Goal: Information Seeking & Learning: Learn about a topic

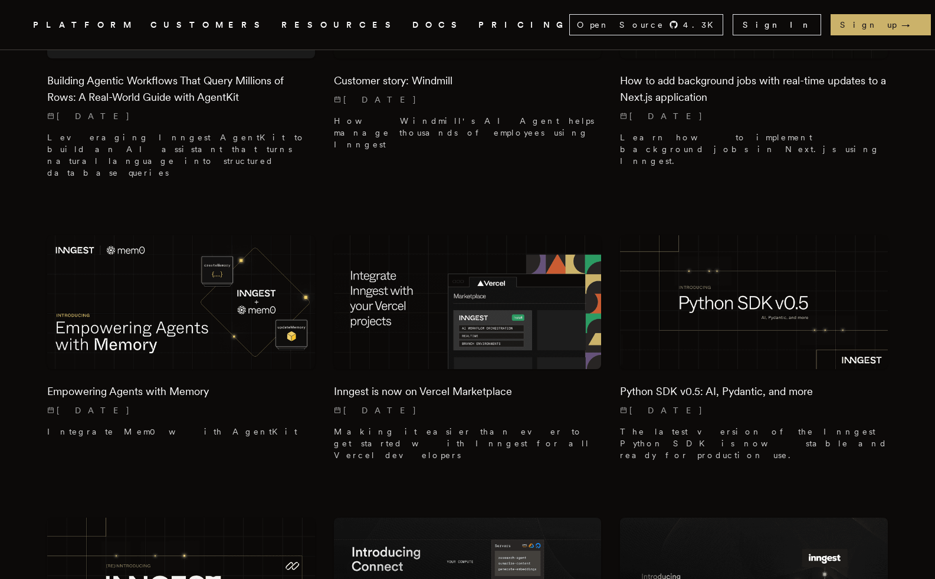
scroll to position [1243, 0]
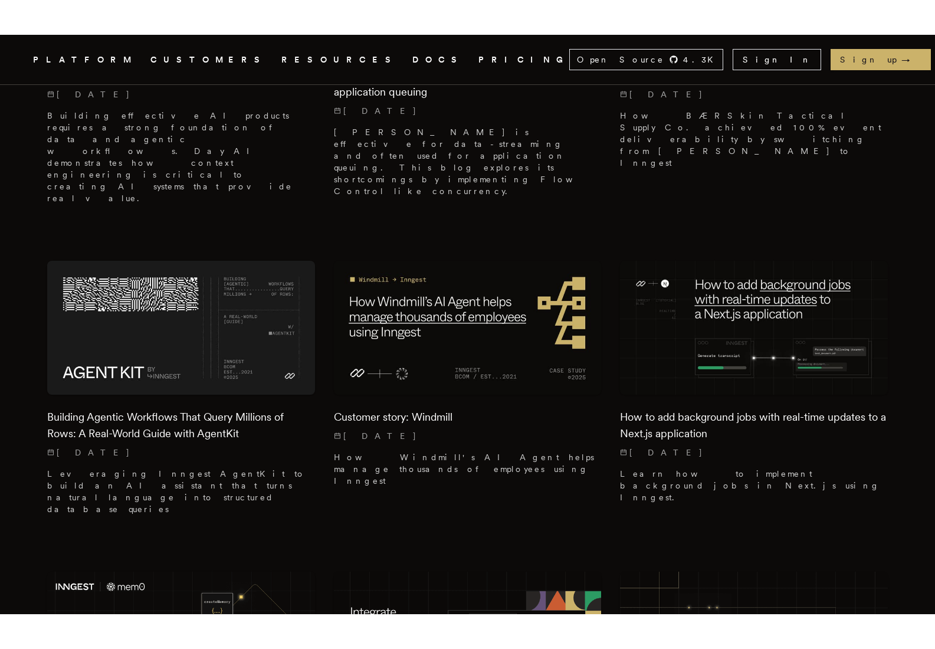
scroll to position [830, 0]
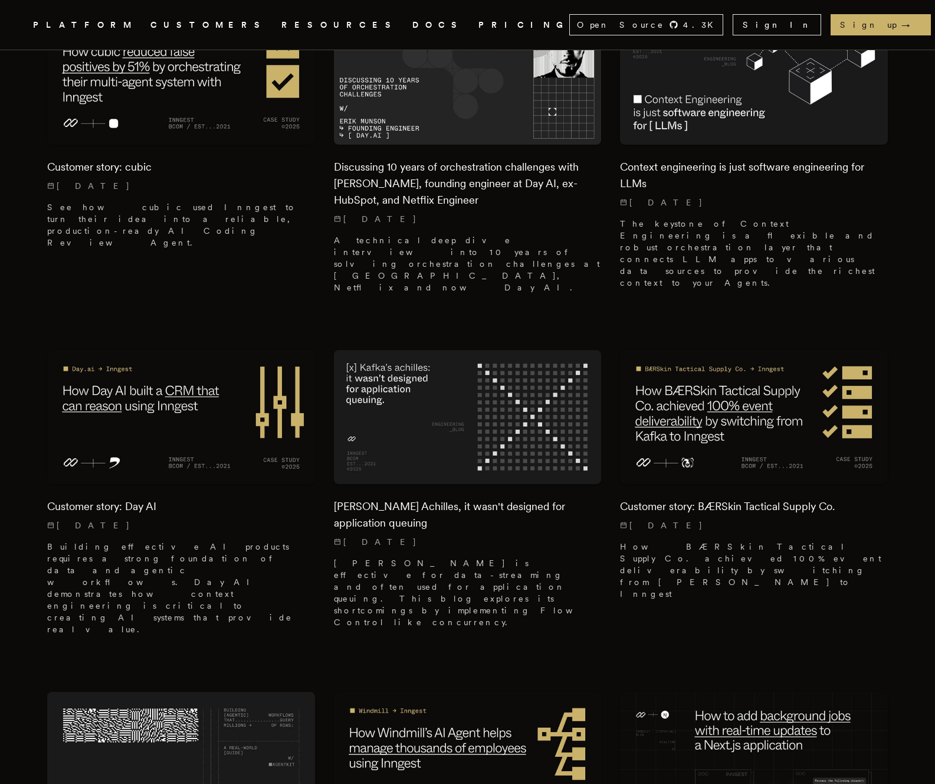
scroll to position [408, 0]
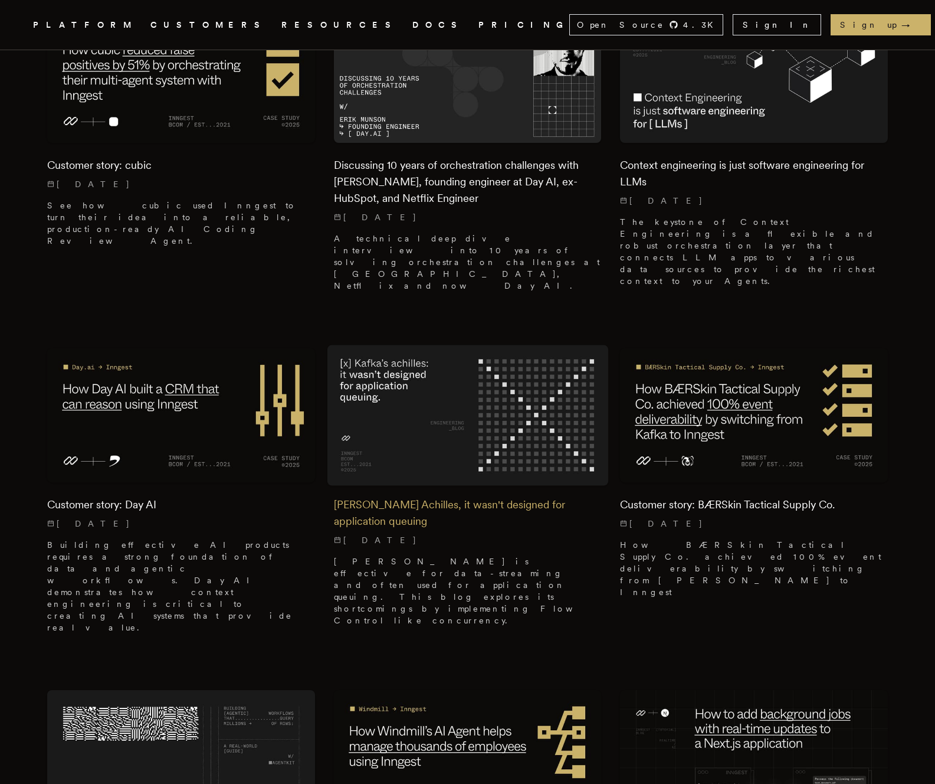
click at [503, 482] on div "[PERSON_NAME] Achilles, it wasn't designed for application queuing [DATE] [PERS…" at bounding box center [468, 558] width 268 height 153
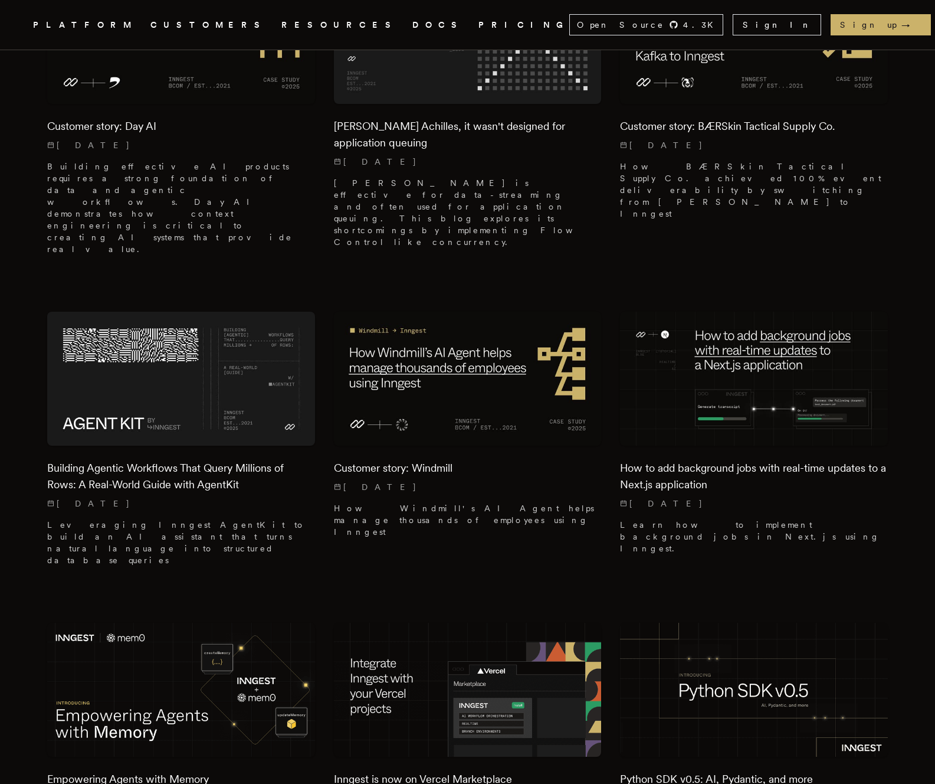
scroll to position [791, 0]
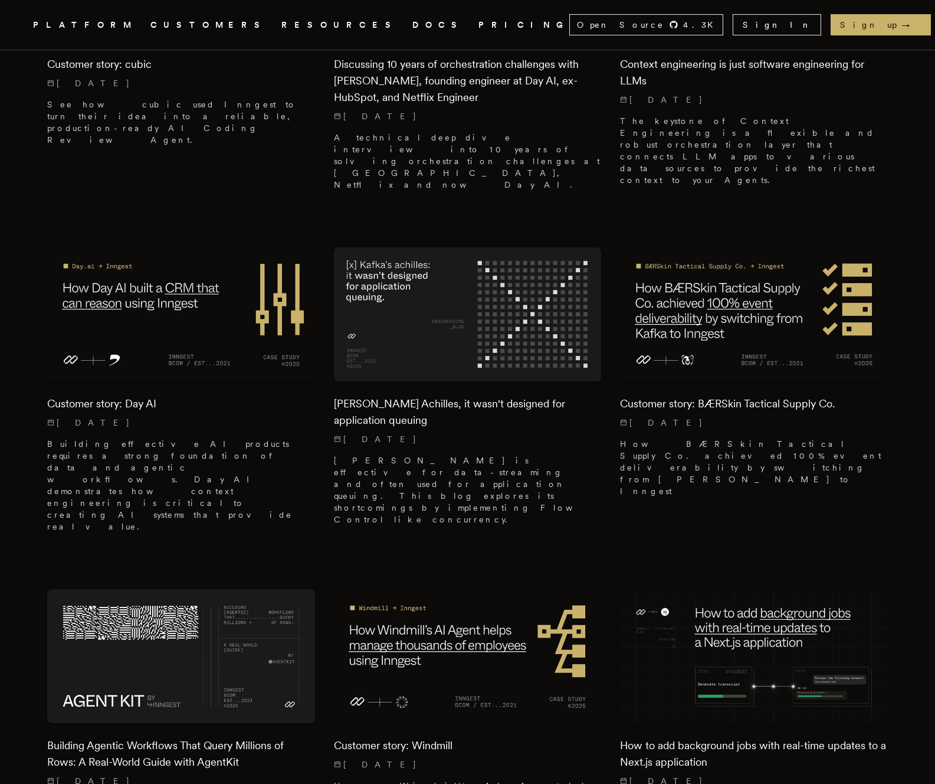
scroll to position [506, 0]
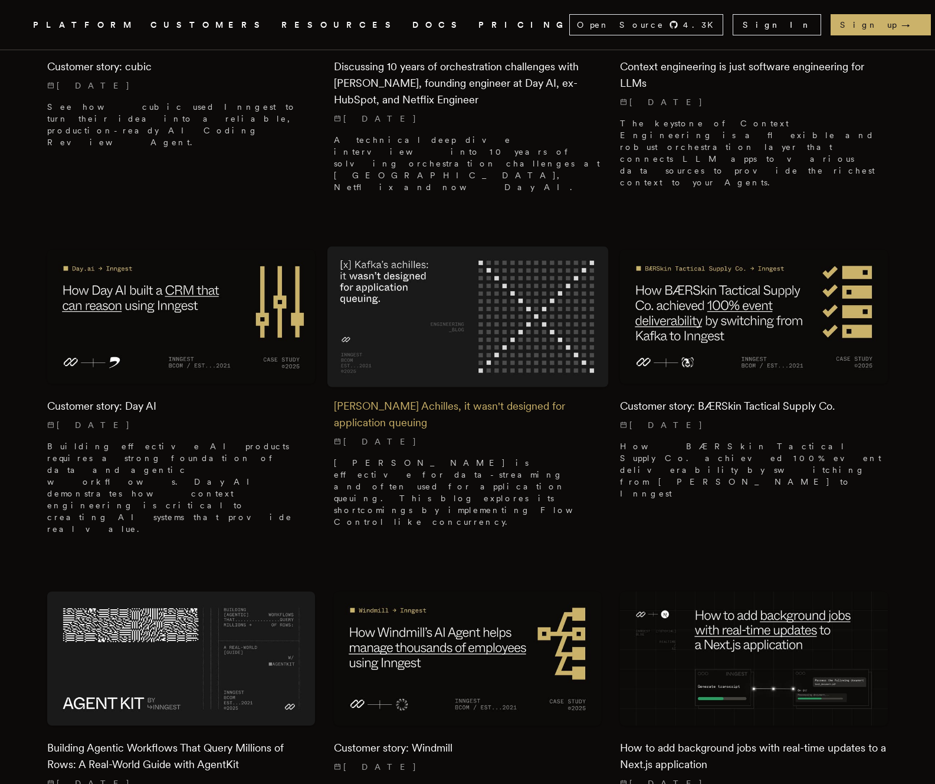
click at [476, 253] on img at bounding box center [467, 317] width 281 height 140
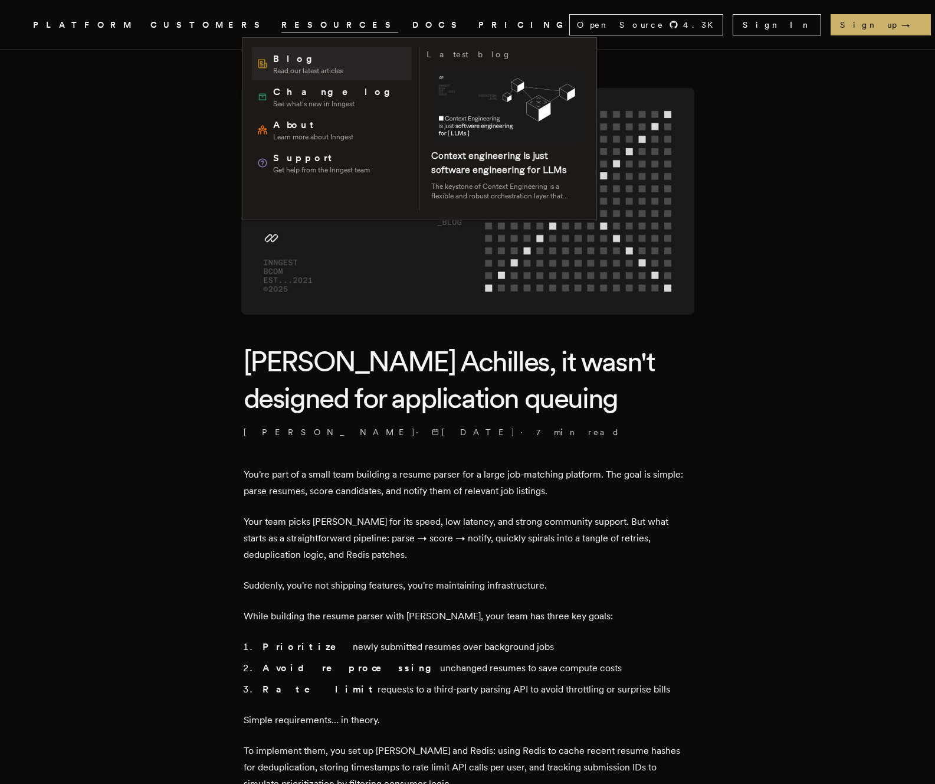
click at [284, 53] on span "Blog" at bounding box center [308, 59] width 70 height 14
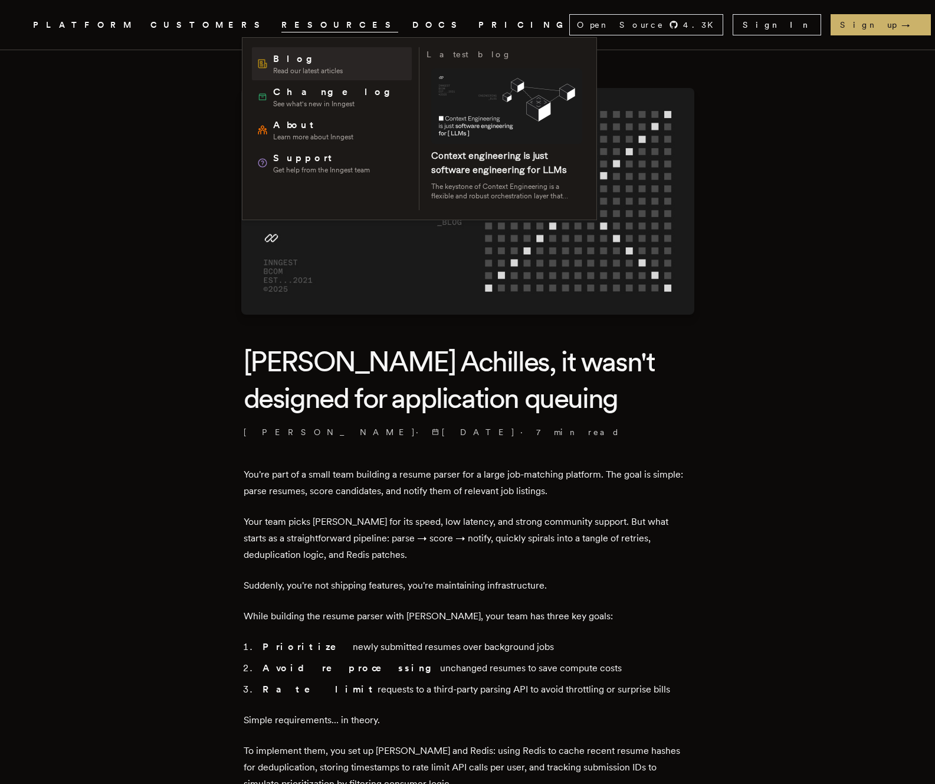
click at [273, 63] on span "Blog" at bounding box center [308, 59] width 70 height 14
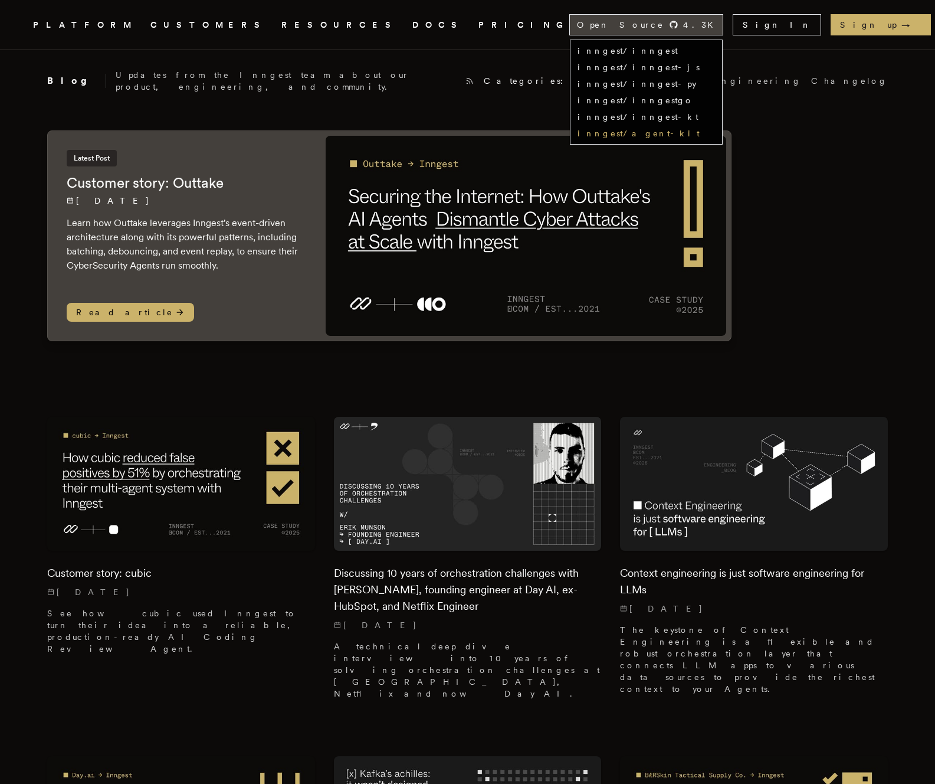
click at [700, 132] on link "inngest/agent-kit" at bounding box center [639, 133] width 122 height 9
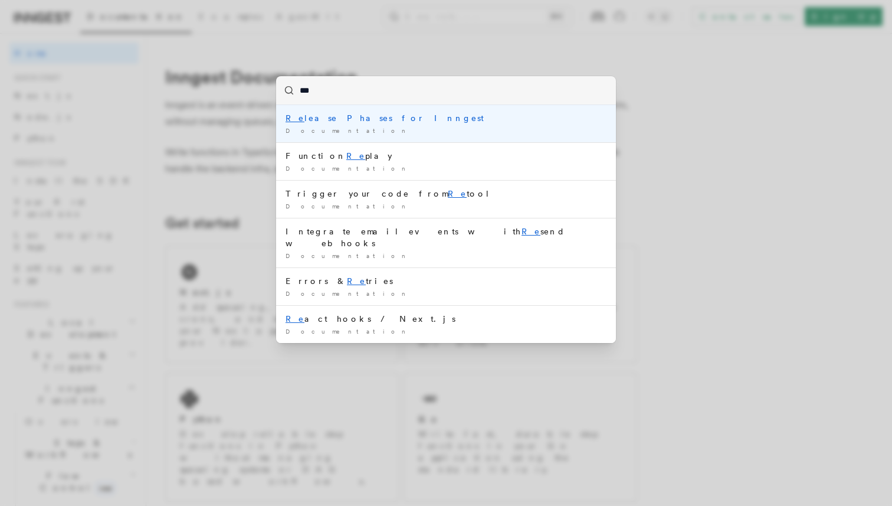
type input "****"
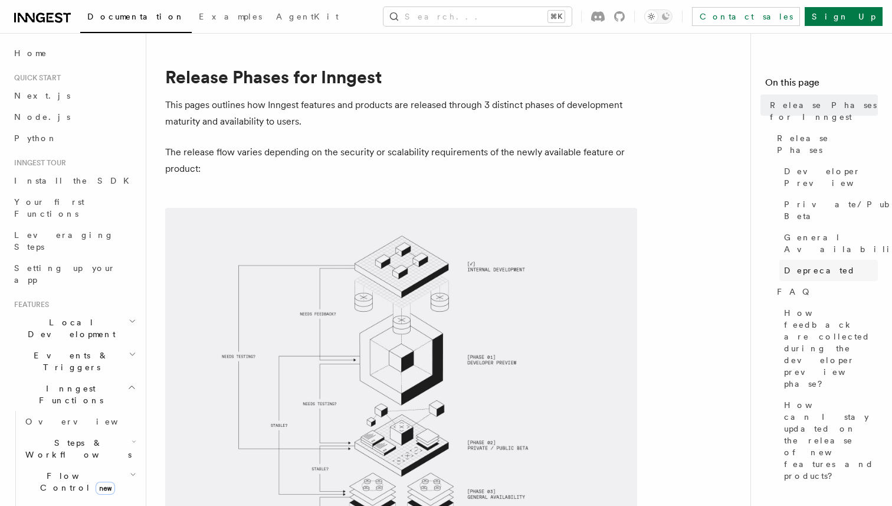
click at [826, 264] on span "Deprecated" at bounding box center [819, 270] width 71 height 12
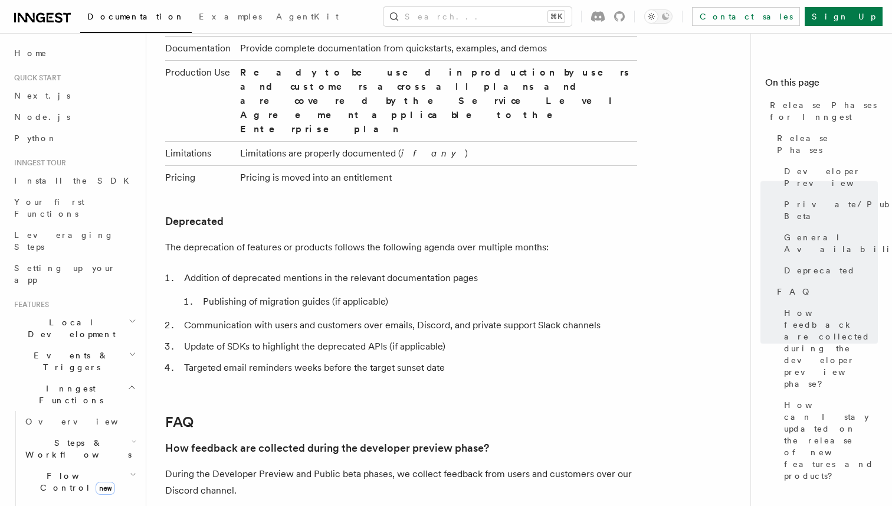
scroll to position [1937, 0]
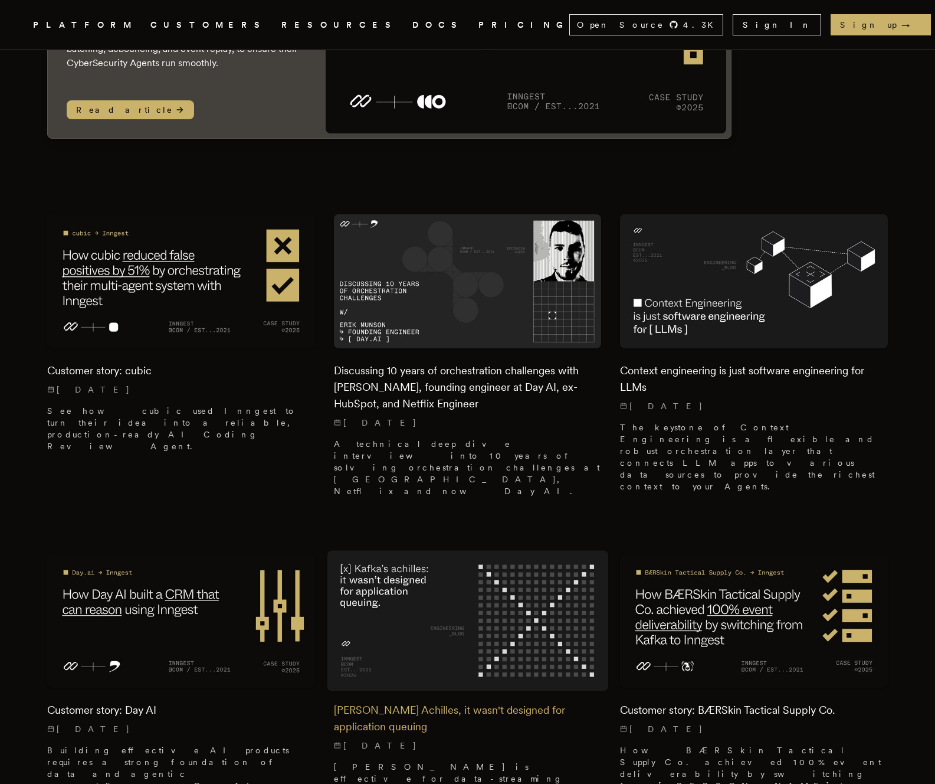
scroll to position [207, 0]
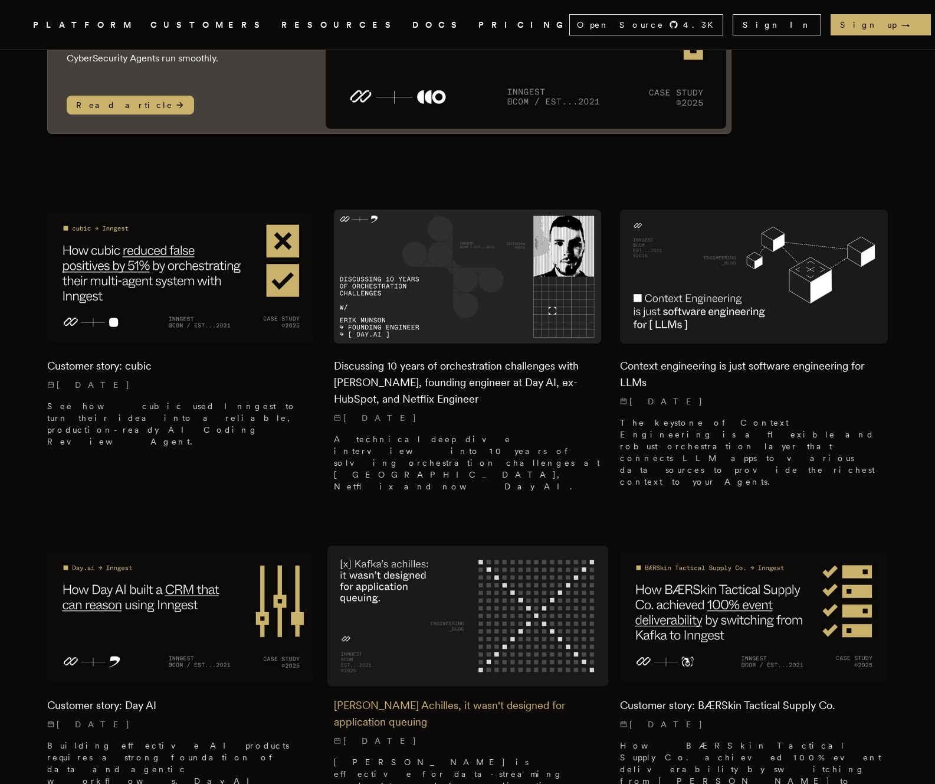
click at [495, 546] on img at bounding box center [467, 616] width 281 height 140
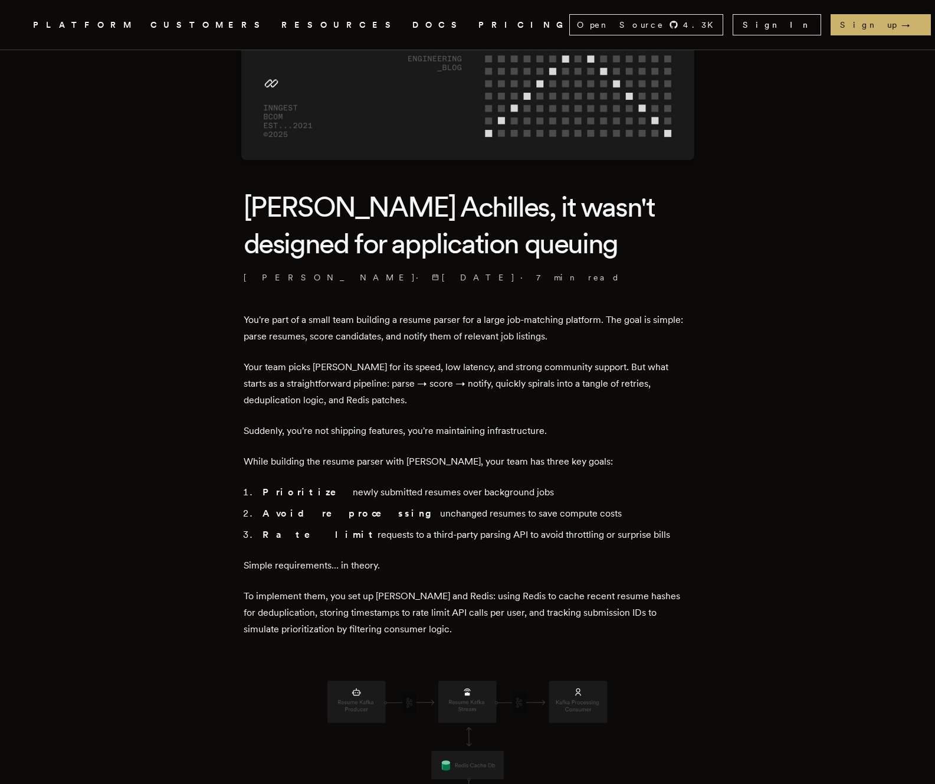
scroll to position [159, 0]
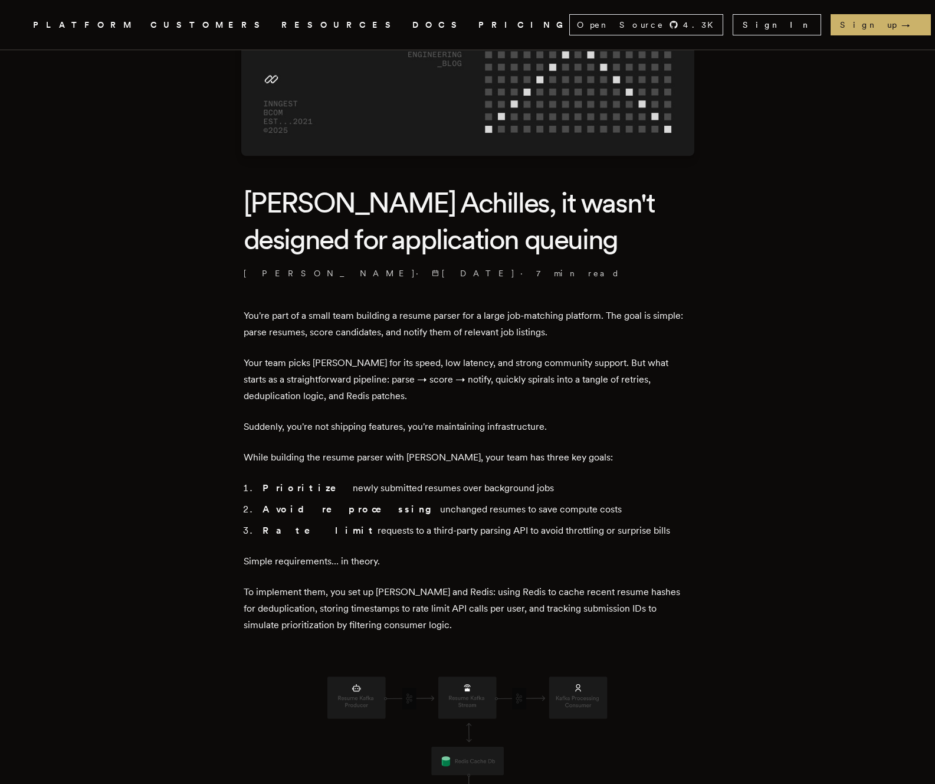
drag, startPoint x: 247, startPoint y: 476, endPoint x: 506, endPoint y: 479, distance: 259.7
click at [506, 480] on li "Prioritize newly submitted resumes over background jobs" at bounding box center [475, 488] width 433 height 17
click at [530, 489] on li "Prioritize newly submitted resumes over background jobs" at bounding box center [475, 488] width 433 height 17
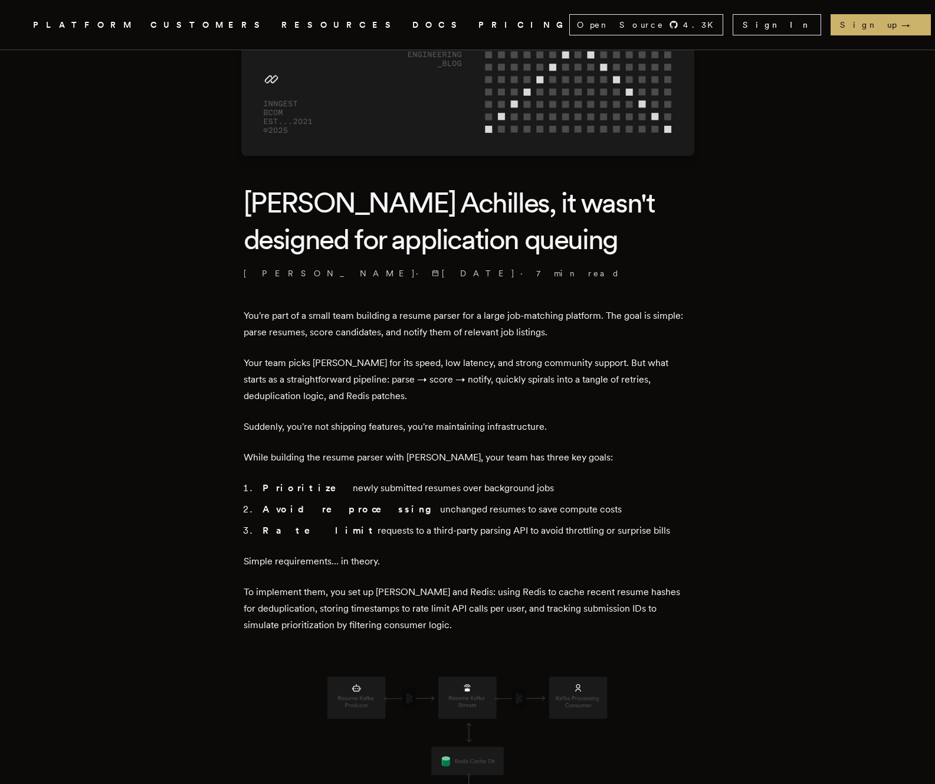
click at [635, 487] on li "Prioritize newly submitted resumes over background jobs" at bounding box center [475, 488] width 433 height 17
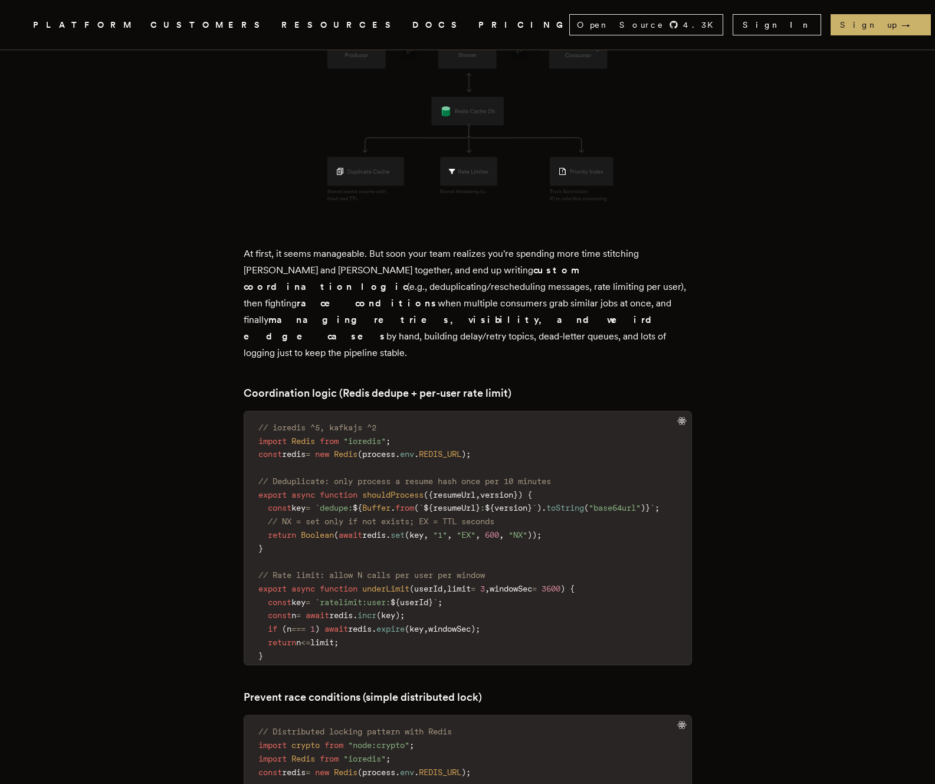
scroll to position [816, 0]
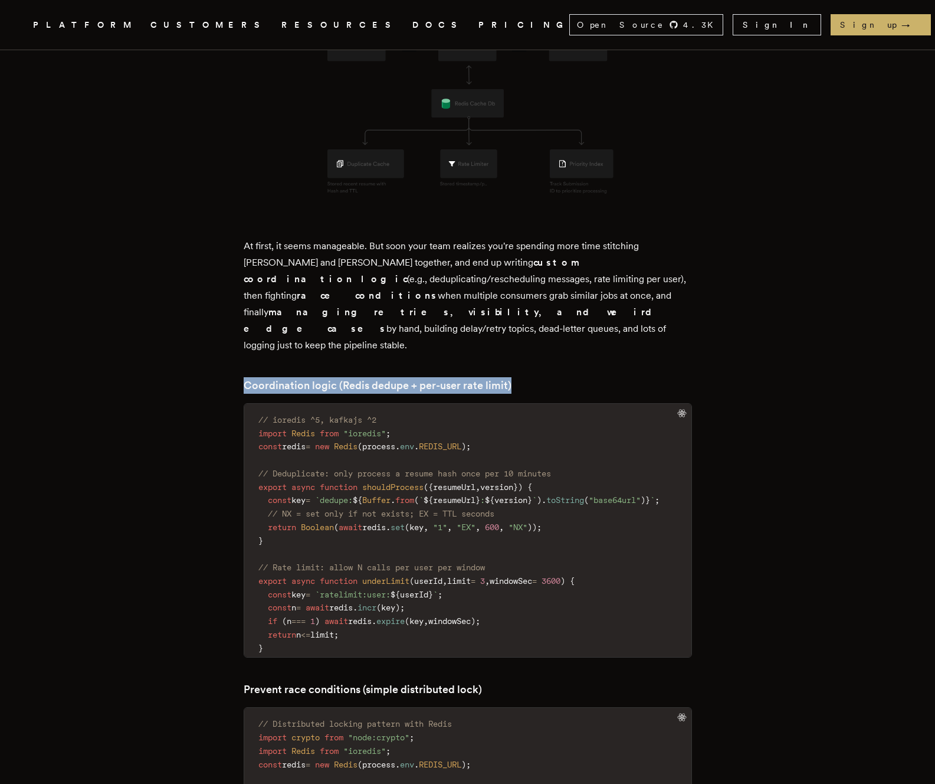
drag, startPoint x: 233, startPoint y: 340, endPoint x: 588, endPoint y: 353, distance: 356.1
click at [603, 377] on h3 "Coordination logic (Redis dedupe + per-user rate limit)" at bounding box center [468, 385] width 448 height 17
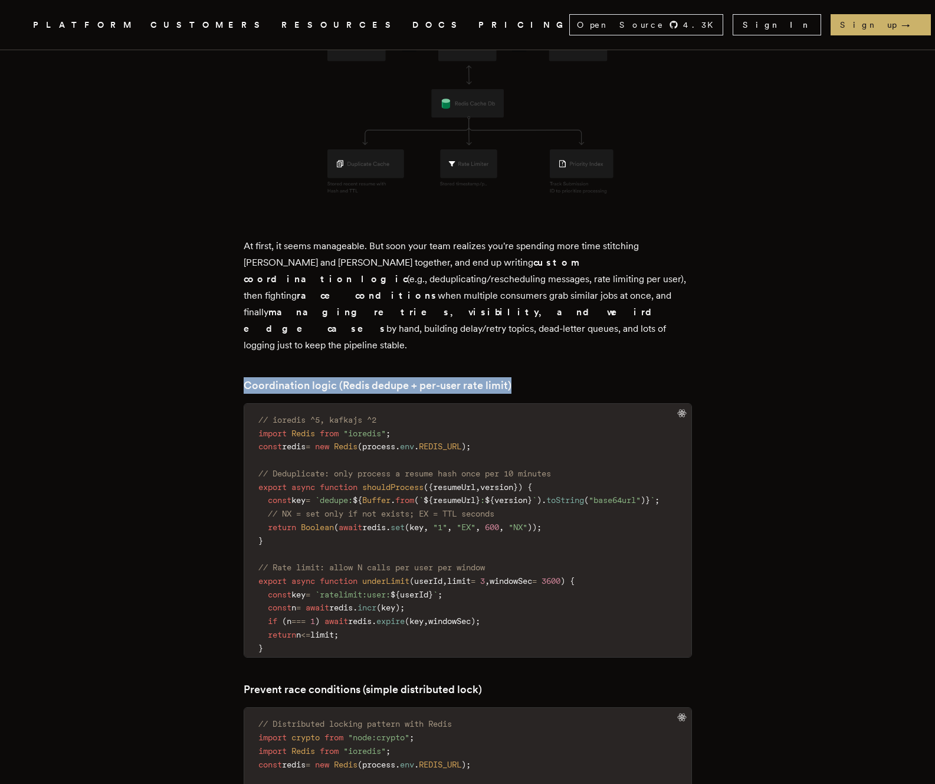
click at [653, 377] on h3 "Coordination logic (Redis dedupe + per-user rate limit)" at bounding box center [468, 385] width 448 height 17
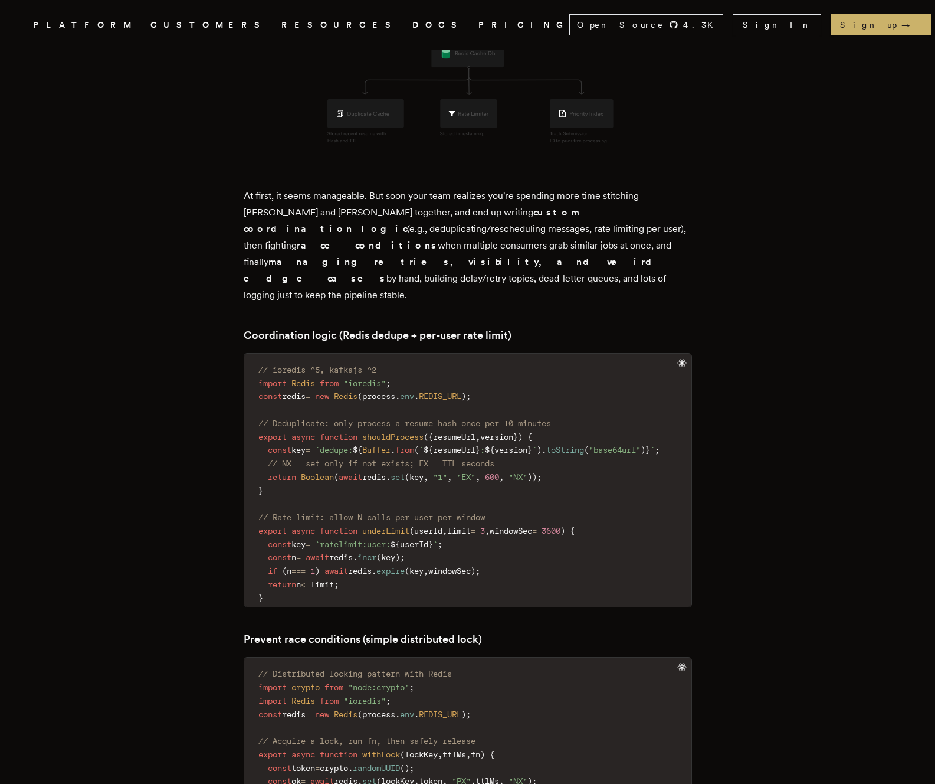
scroll to position [858, 0]
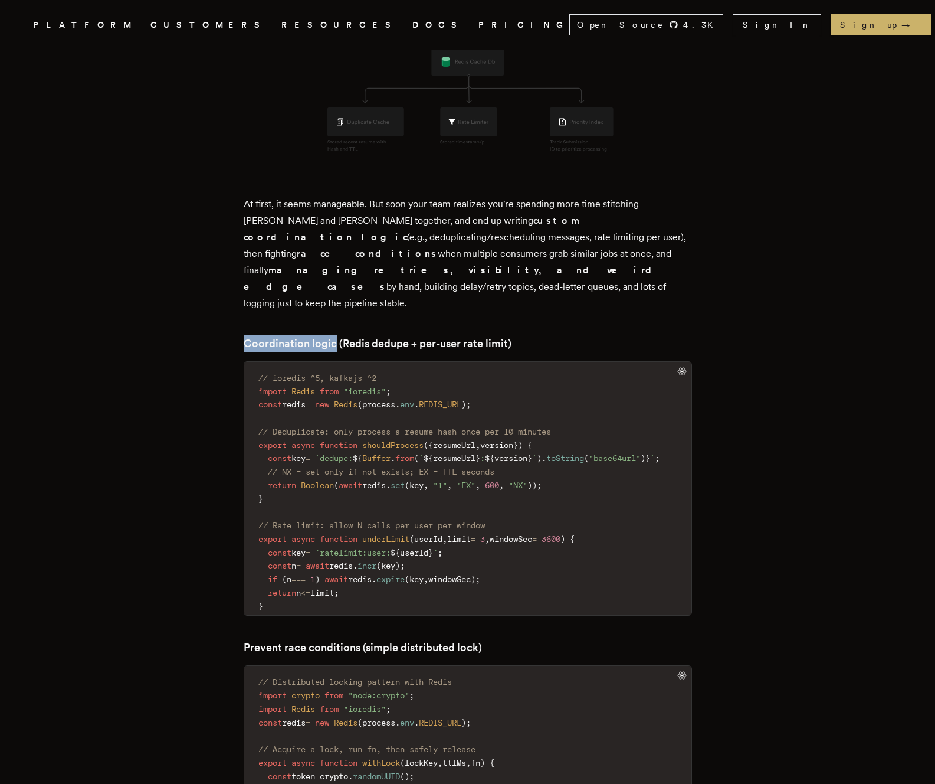
drag, startPoint x: 338, startPoint y: 305, endPoint x: 212, endPoint y: 307, distance: 125.1
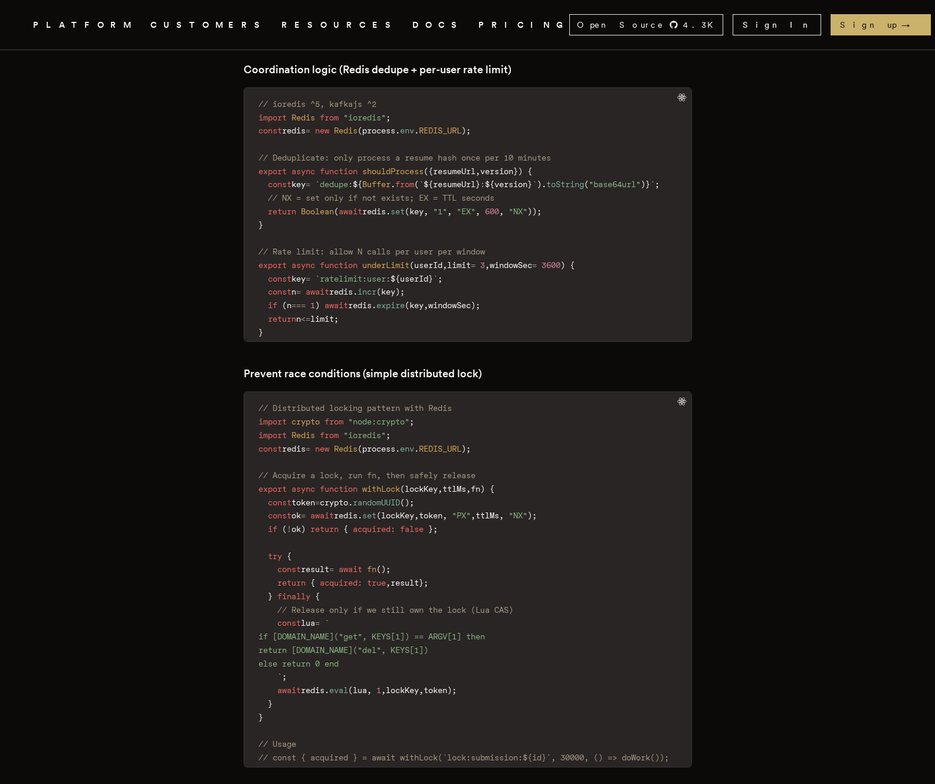
scroll to position [1142, 0]
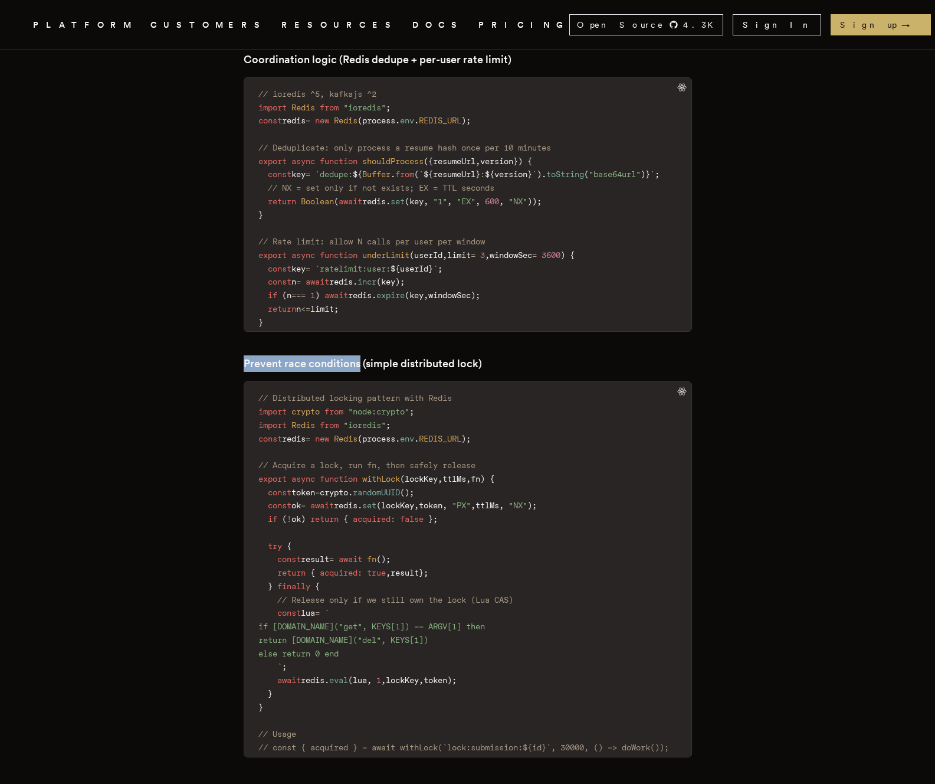
drag, startPoint x: 362, startPoint y: 330, endPoint x: 248, endPoint y: 326, distance: 113.9
click at [248, 355] on h3 "Prevent race conditions (simple distributed lock)" at bounding box center [468, 363] width 448 height 17
copy h3 "Prevent race conditions"
click at [592, 355] on h3 "Prevent race conditions (simple distributed lock)" at bounding box center [468, 363] width 448 height 17
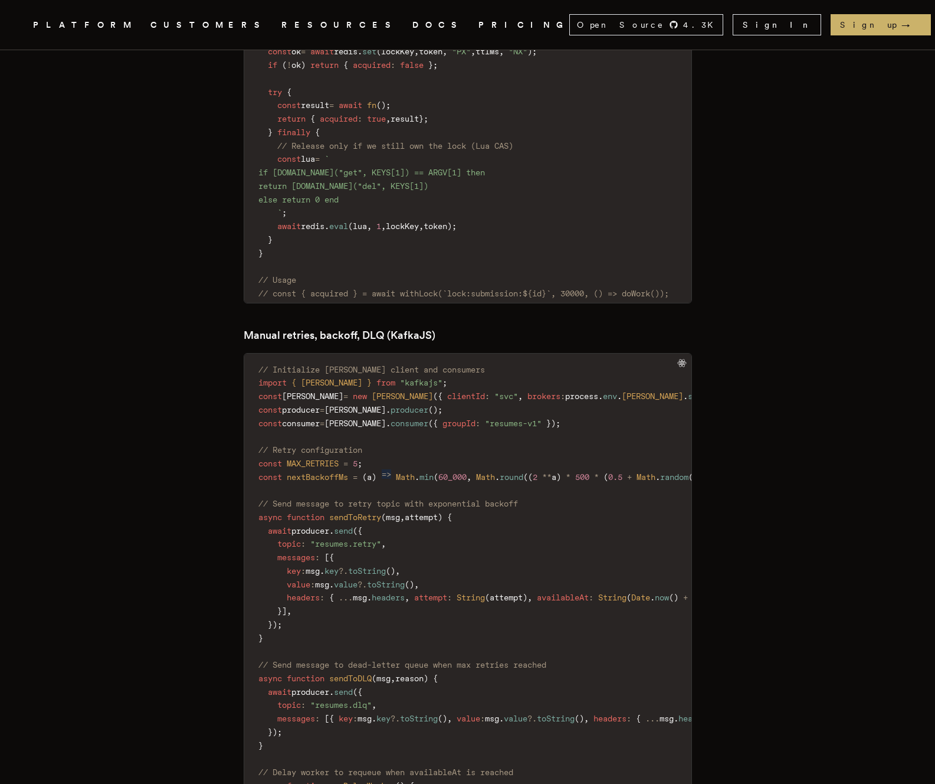
scroll to position [1599, 0]
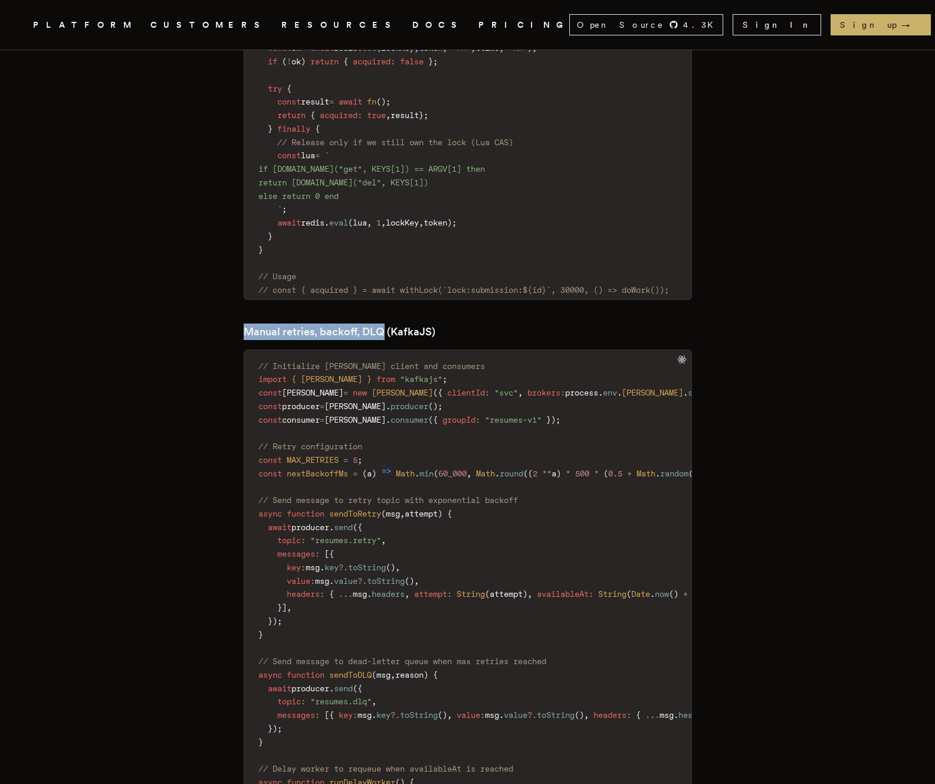
drag, startPoint x: 388, startPoint y: 297, endPoint x: 248, endPoint y: 297, distance: 139.9
click at [248, 323] on h3 "Manual retries, backoff, DLQ (KafkaJS)" at bounding box center [468, 331] width 448 height 17
copy h3 "Manual retries, backoff, DLQ"
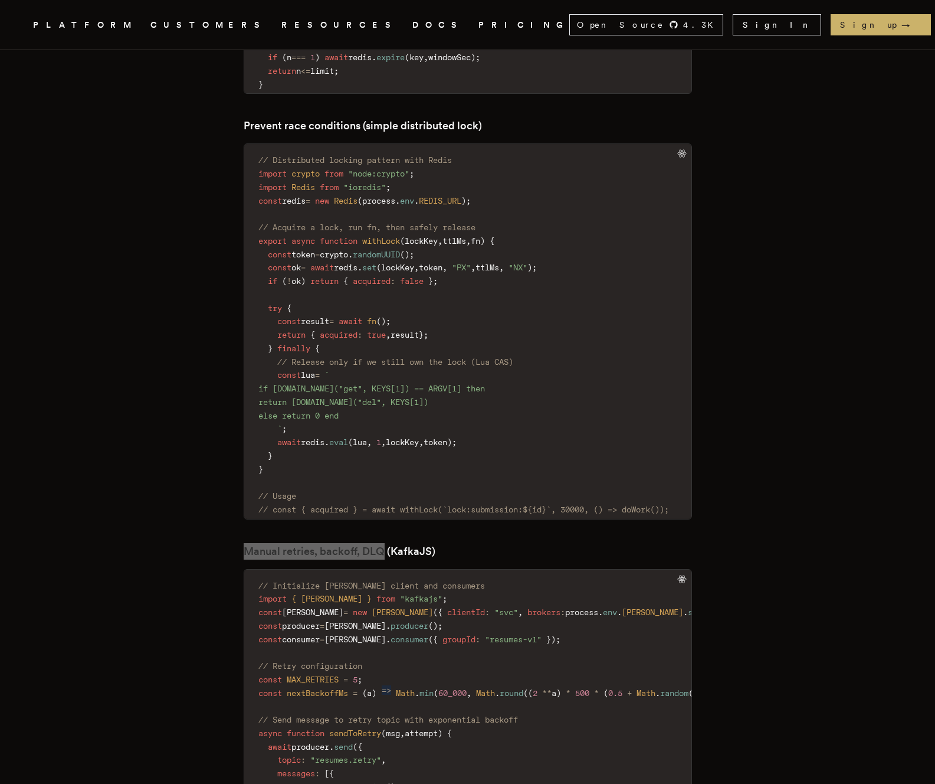
scroll to position [1579, 0]
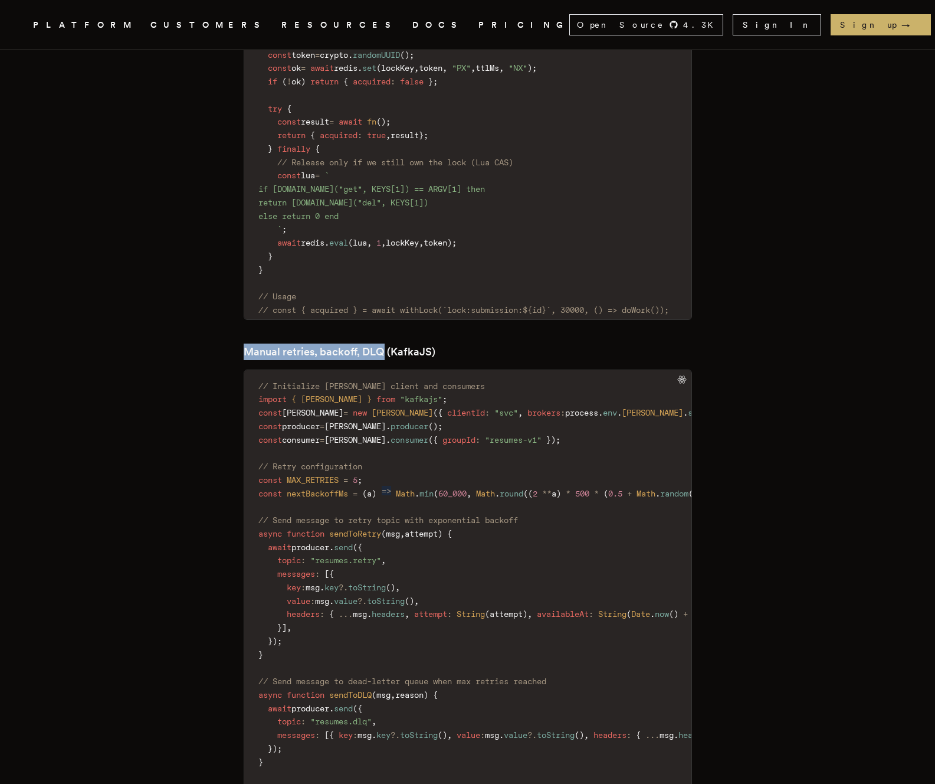
click at [376, 343] on h3 "Manual retries, backoff, DLQ (KafkaJS)" at bounding box center [468, 351] width 448 height 17
click at [495, 343] on h3 "Manual retries, backoff, DLQ (KafkaJS)" at bounding box center [468, 351] width 448 height 17
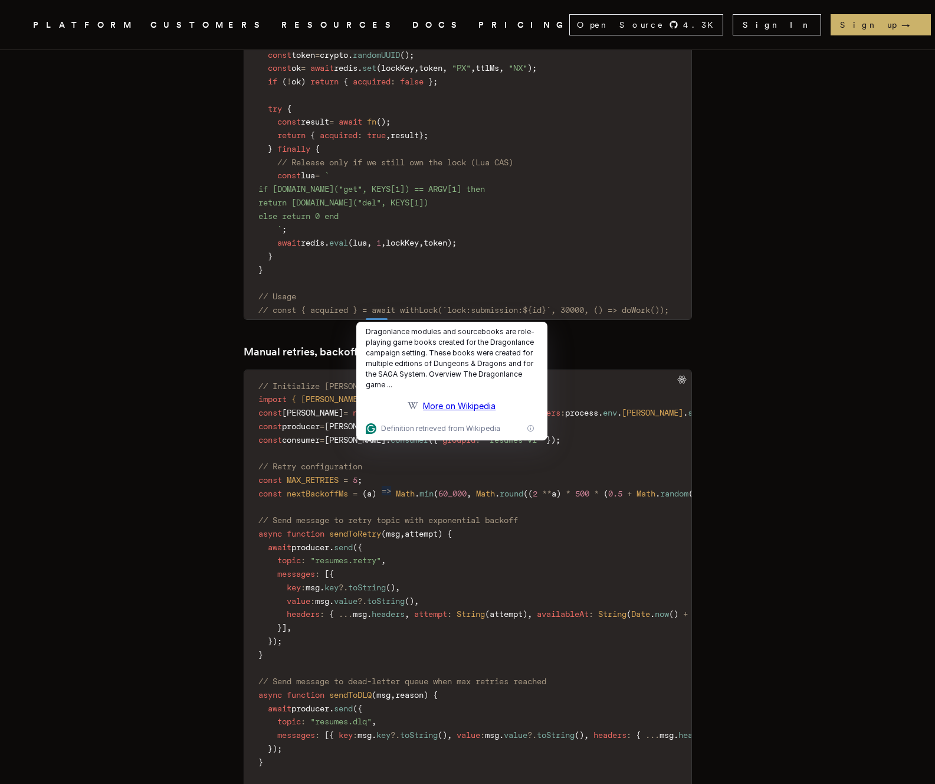
click at [768, 349] on article "Kafka's Achilles, it wasn't designed for application queuing Keoni Murray · 8/2…" at bounding box center [467, 697] width 841 height 4452
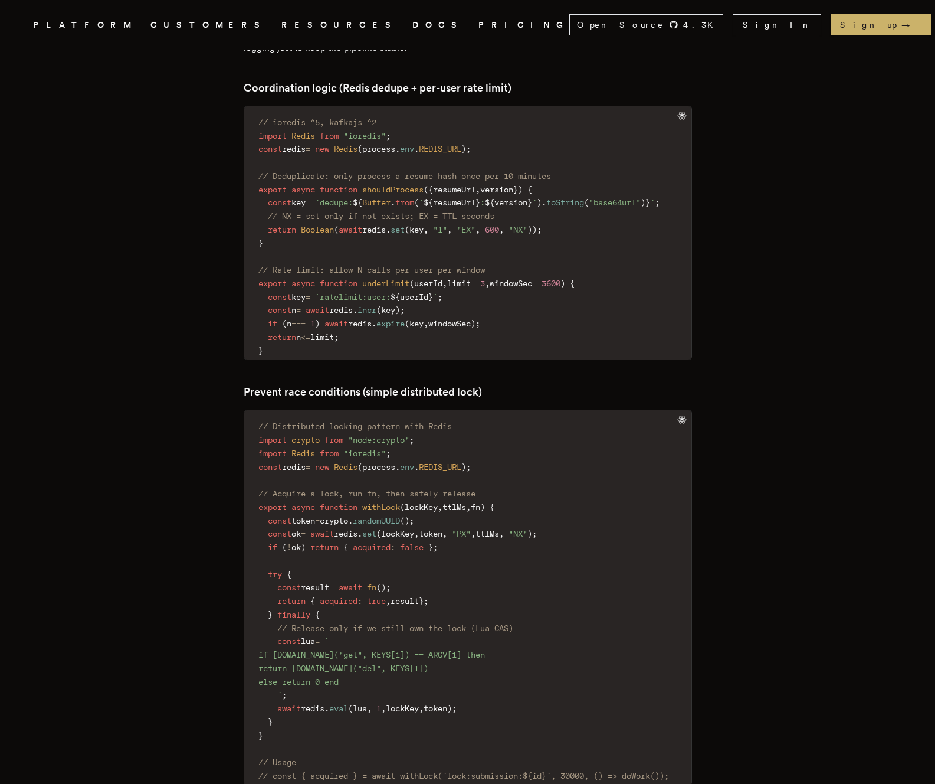
scroll to position [0, 0]
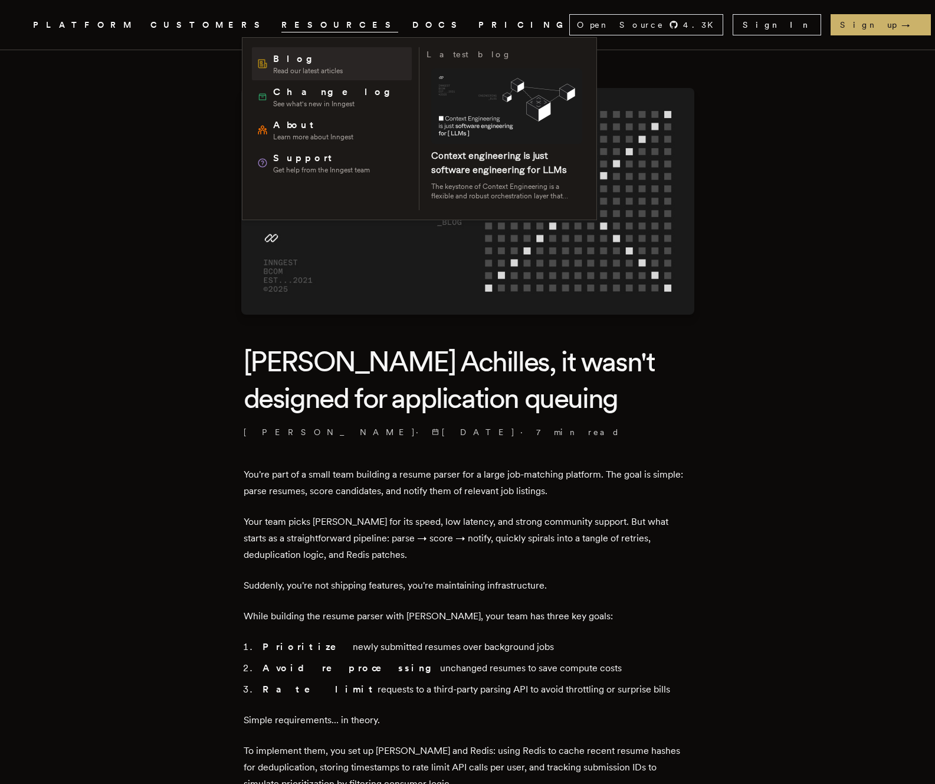
click at [299, 60] on span "Blog" at bounding box center [308, 59] width 70 height 14
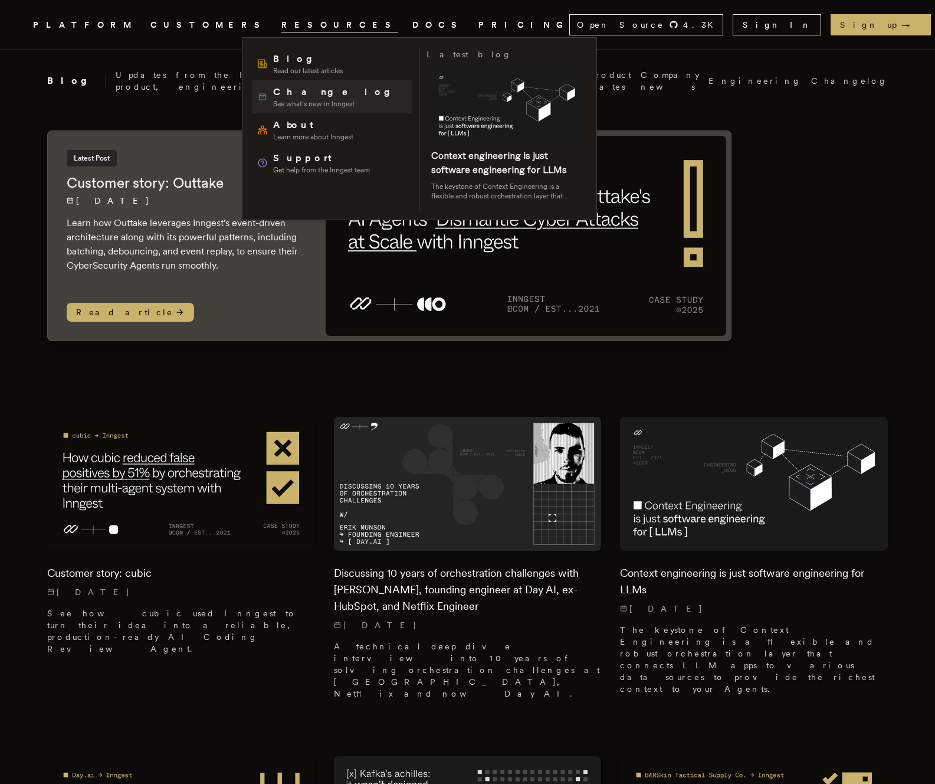
click at [294, 90] on span "Changelog" at bounding box center [336, 92] width 126 height 14
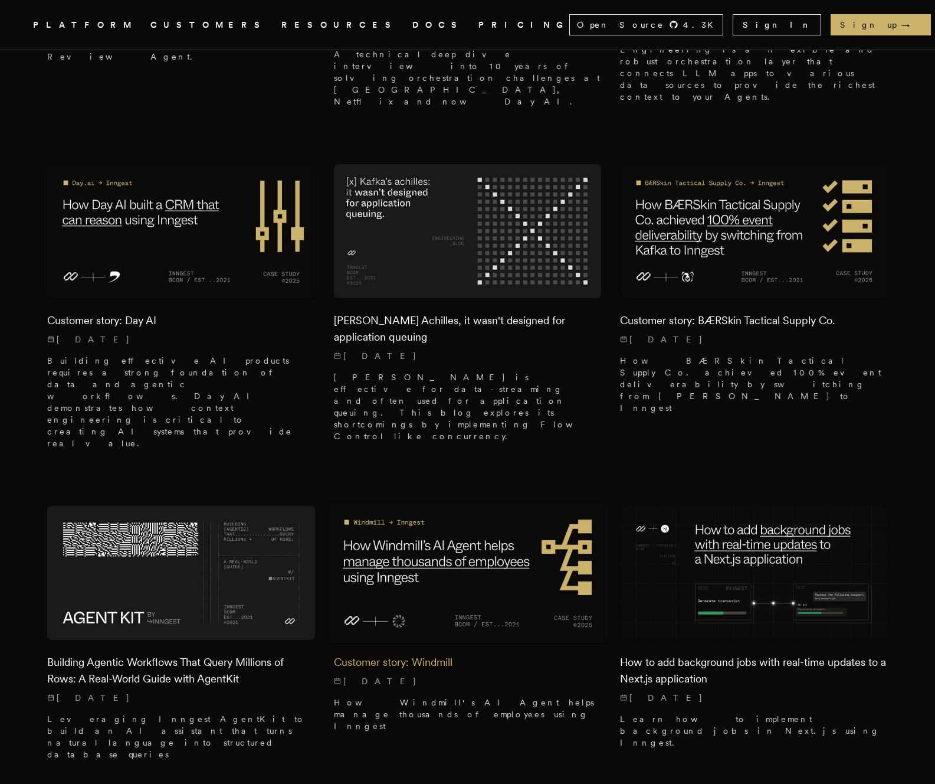
scroll to position [1231, 0]
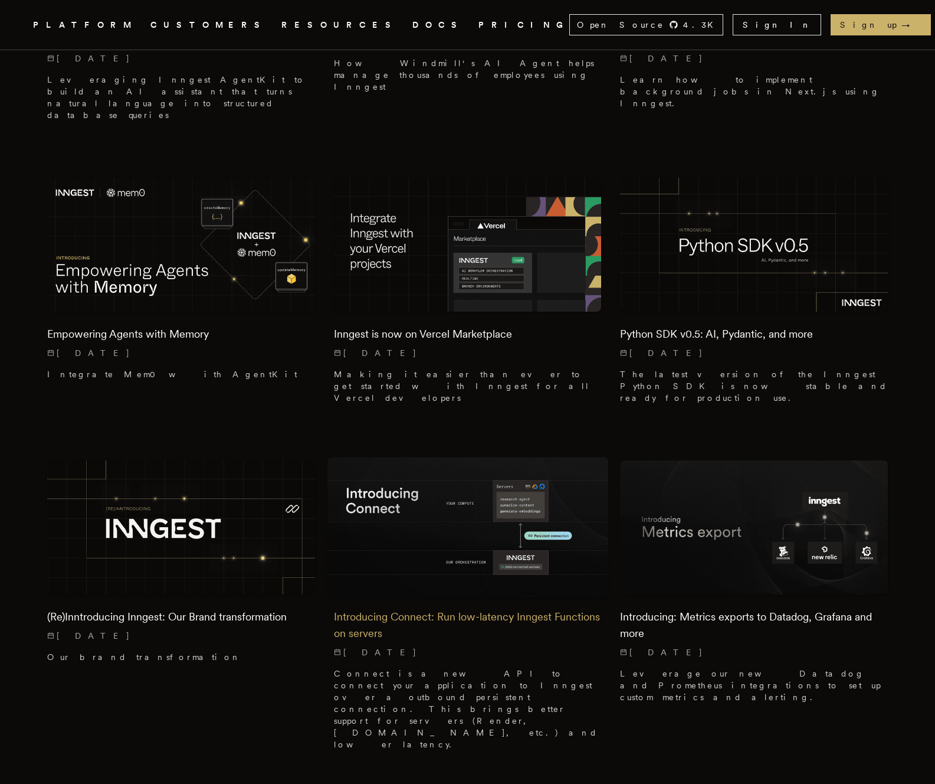
click at [453, 457] on img at bounding box center [467, 527] width 281 height 140
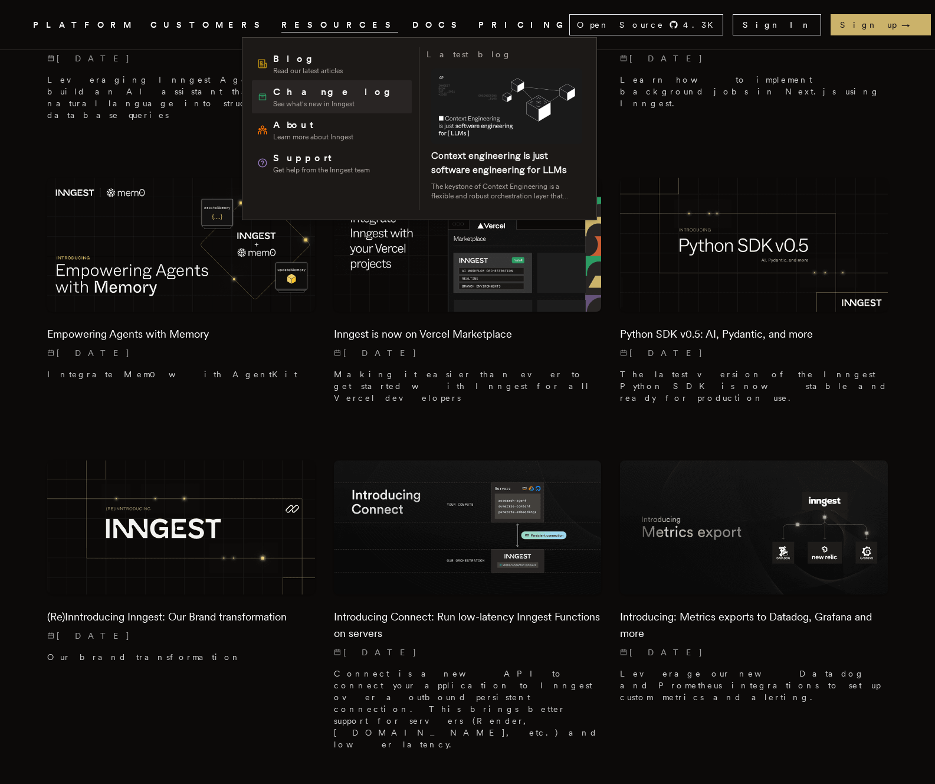
click at [289, 86] on span "Changelog" at bounding box center [336, 92] width 126 height 14
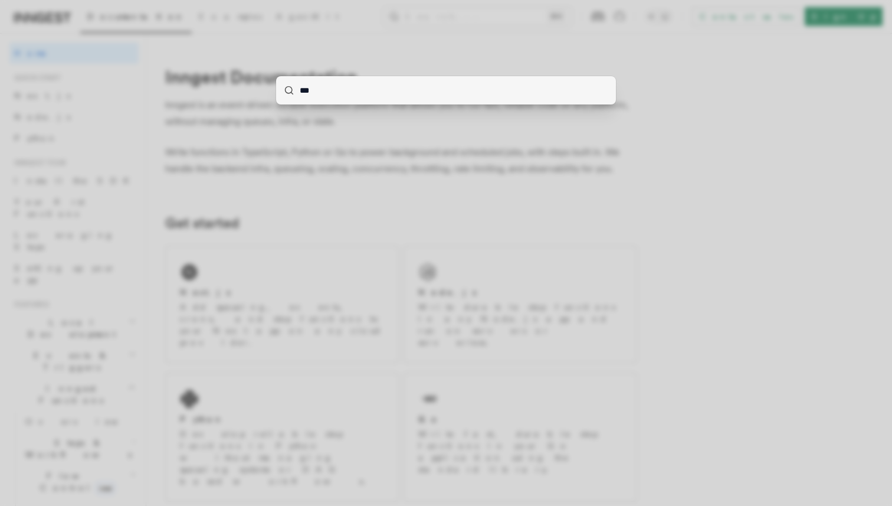
type input "****"
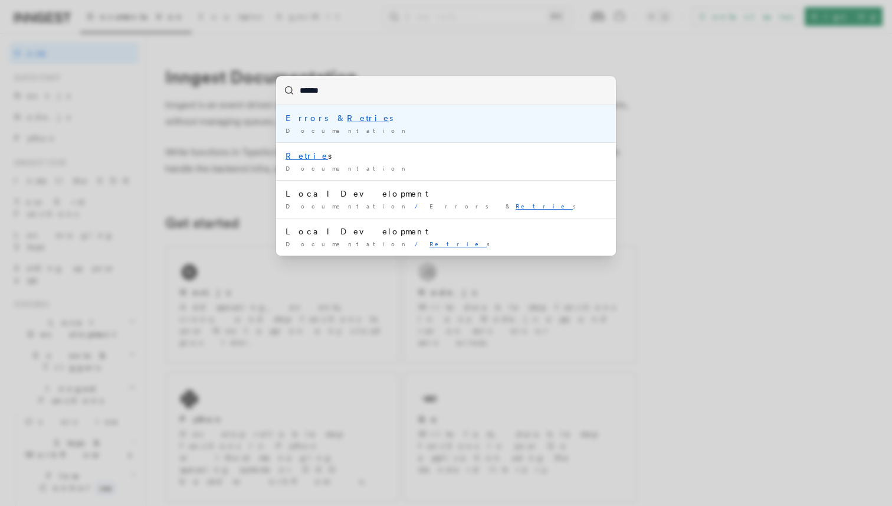
type input "*******"
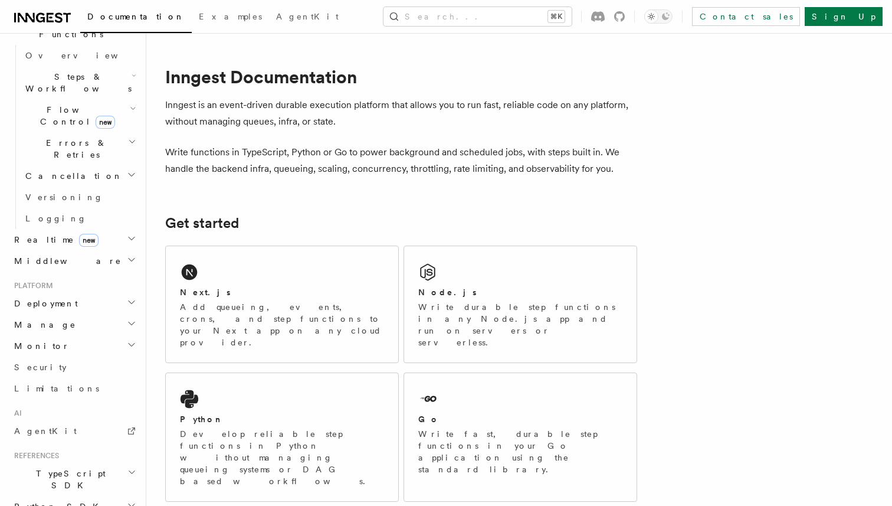
scroll to position [438, 0]
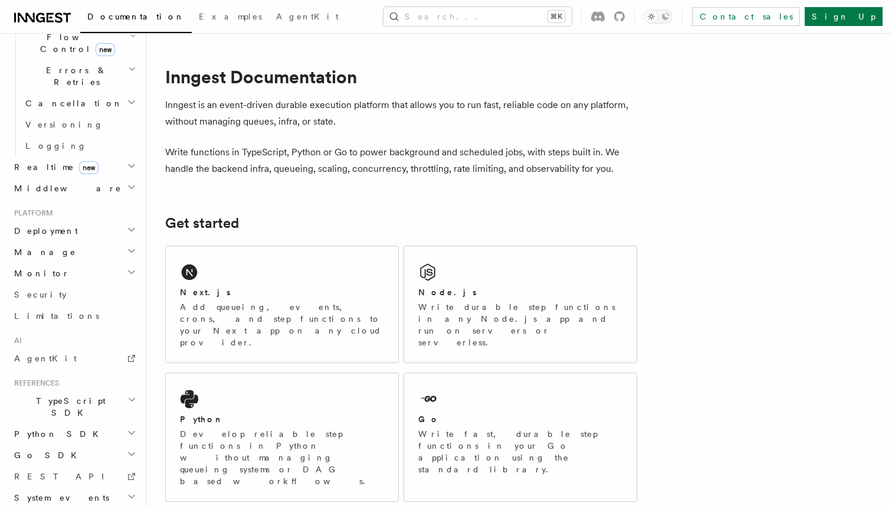
click at [51, 263] on h2 "Monitor" at bounding box center [73, 273] width 129 height 21
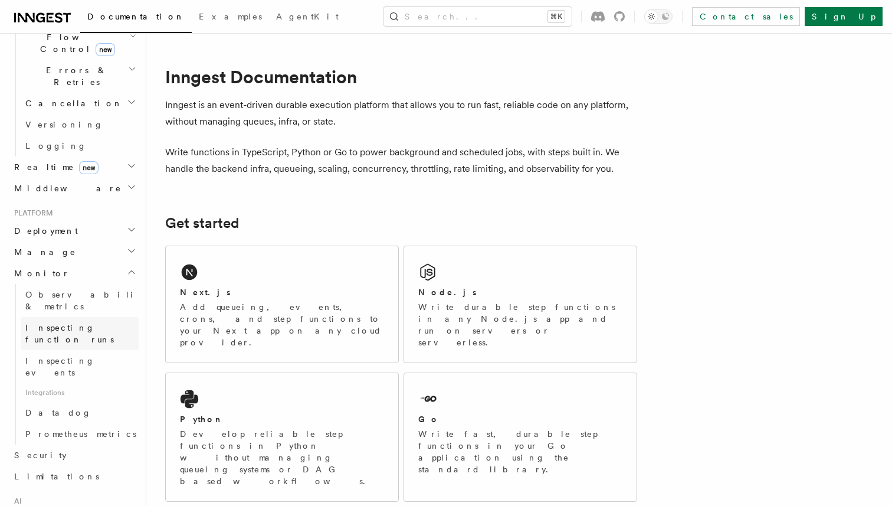
click at [114, 322] on span "Inspecting function runs" at bounding box center [81, 334] width 113 height 24
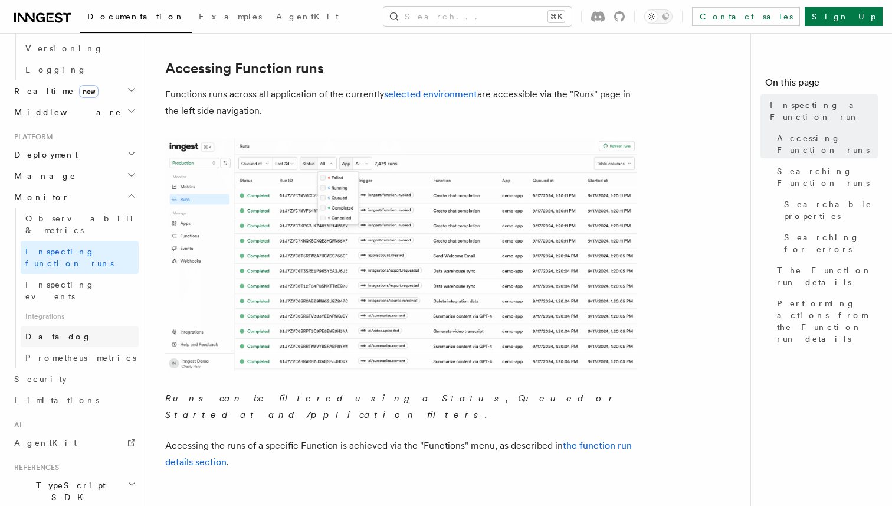
scroll to position [516, 0]
click at [104, 212] on span "Observability & metrics" at bounding box center [86, 222] width 122 height 21
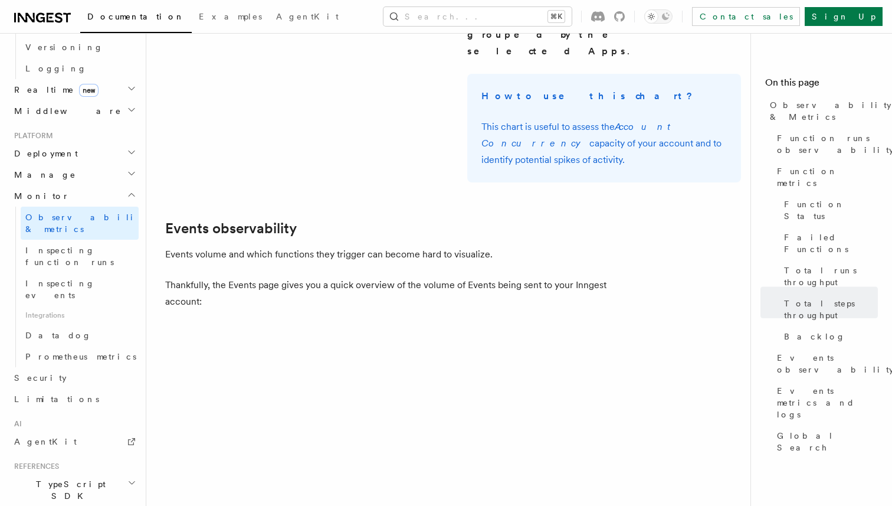
scroll to position [2202, 0]
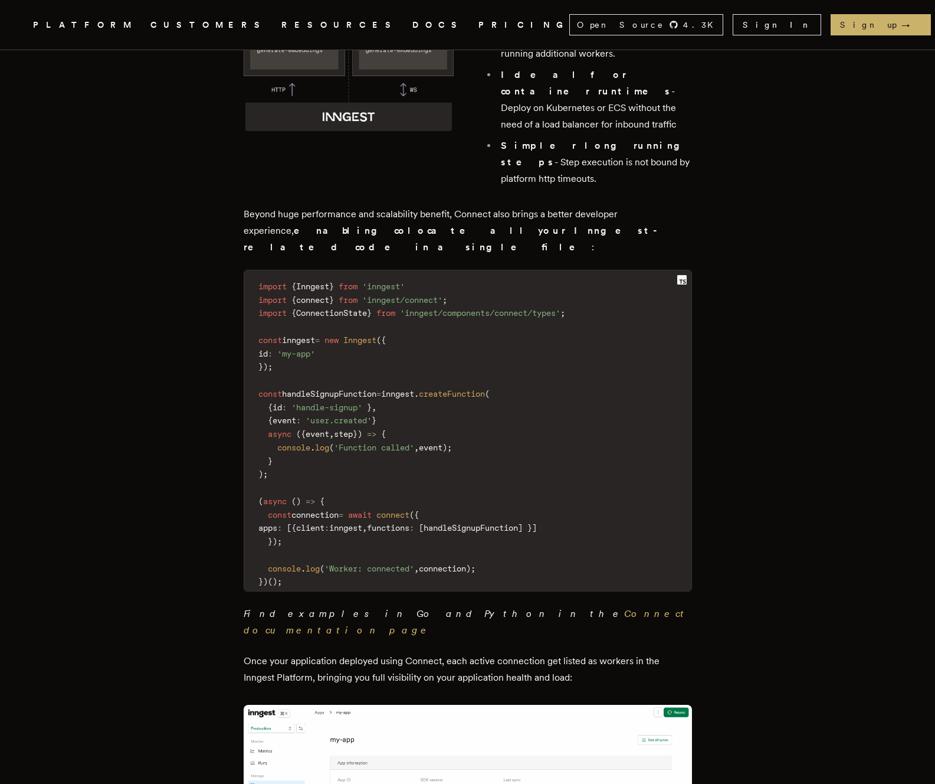
scroll to position [747, 0]
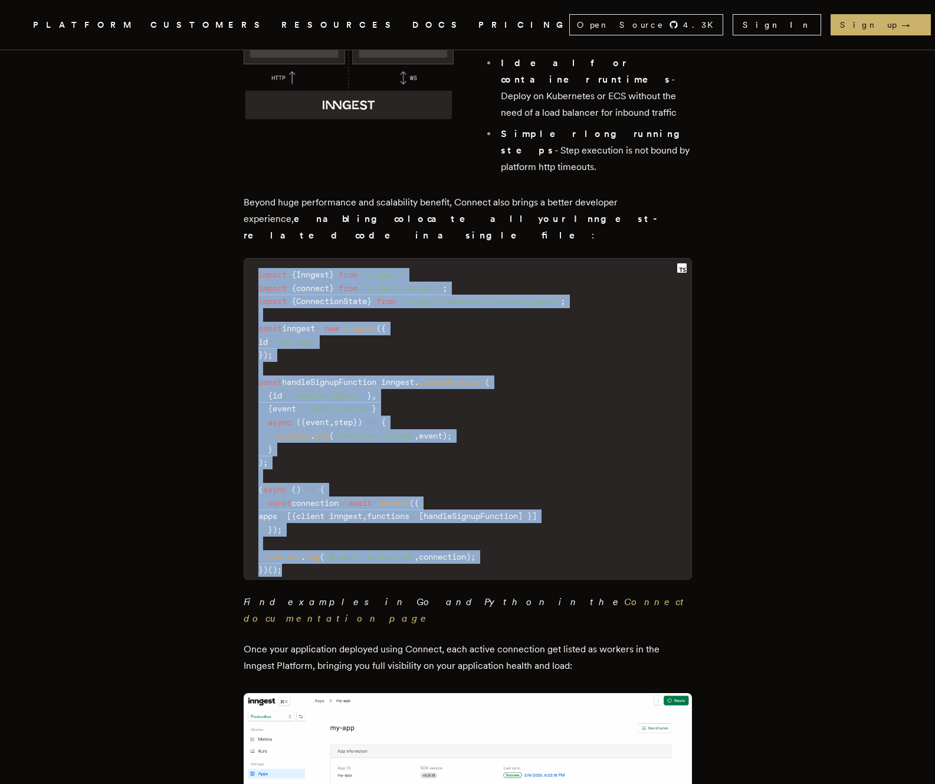
drag, startPoint x: 260, startPoint y: 195, endPoint x: 312, endPoint y: 496, distance: 306.0
click at [312, 496] on code "import { Inngest } from 'inngest' import { connect } from 'inngest/connect' ; i…" at bounding box center [467, 422] width 447 height 313
copy code "import { Inngest } from 'inngest' import { connect } from 'inngest/connect' ; i…"
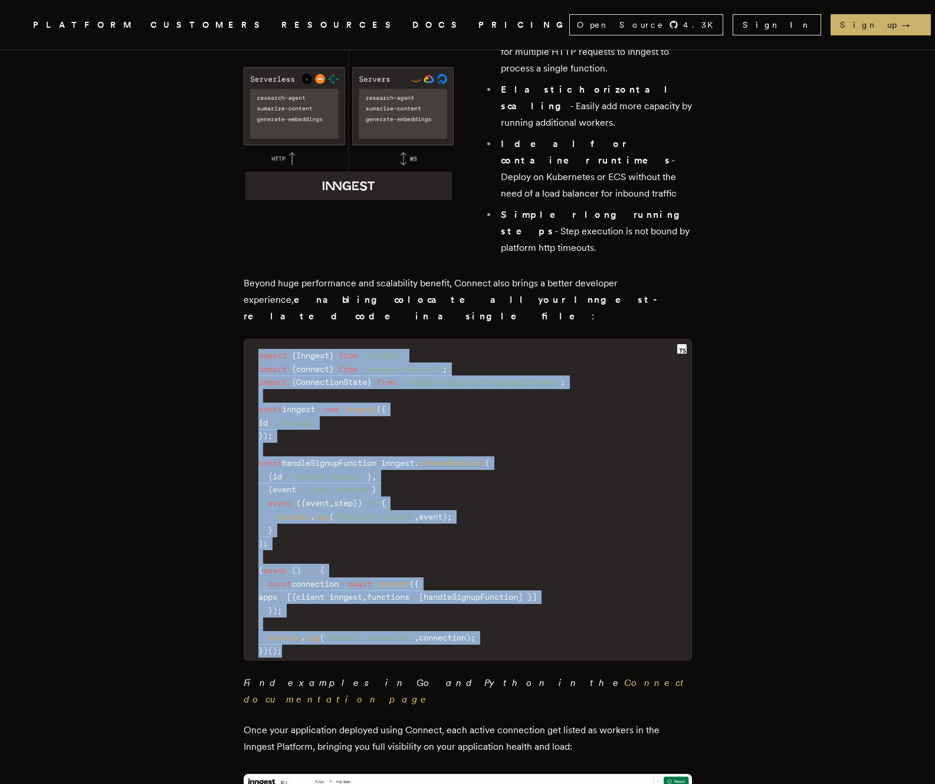
scroll to position [551, 0]
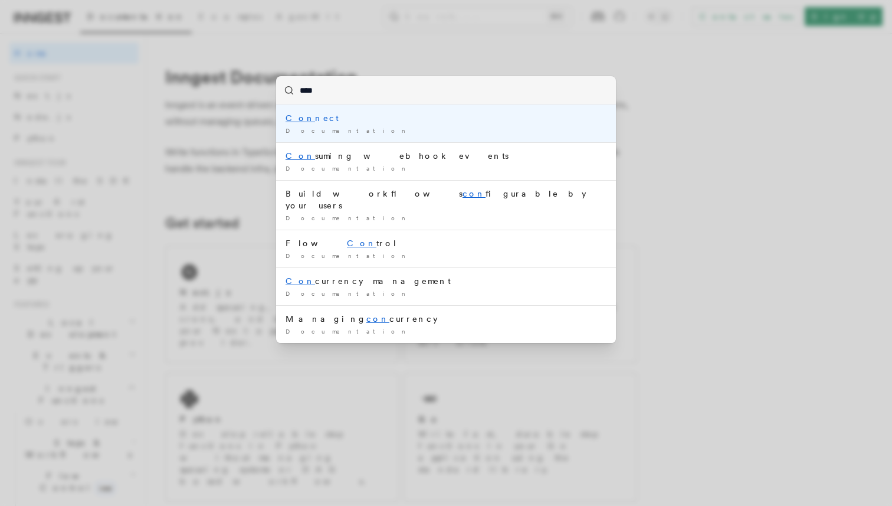
type input "*****"
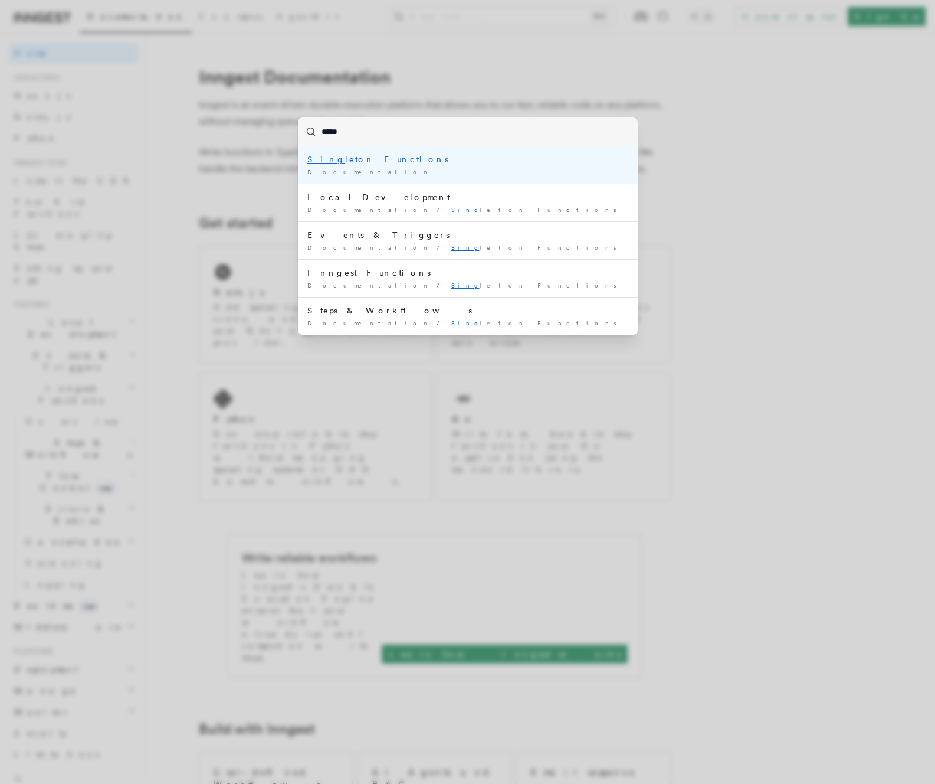
type input "******"
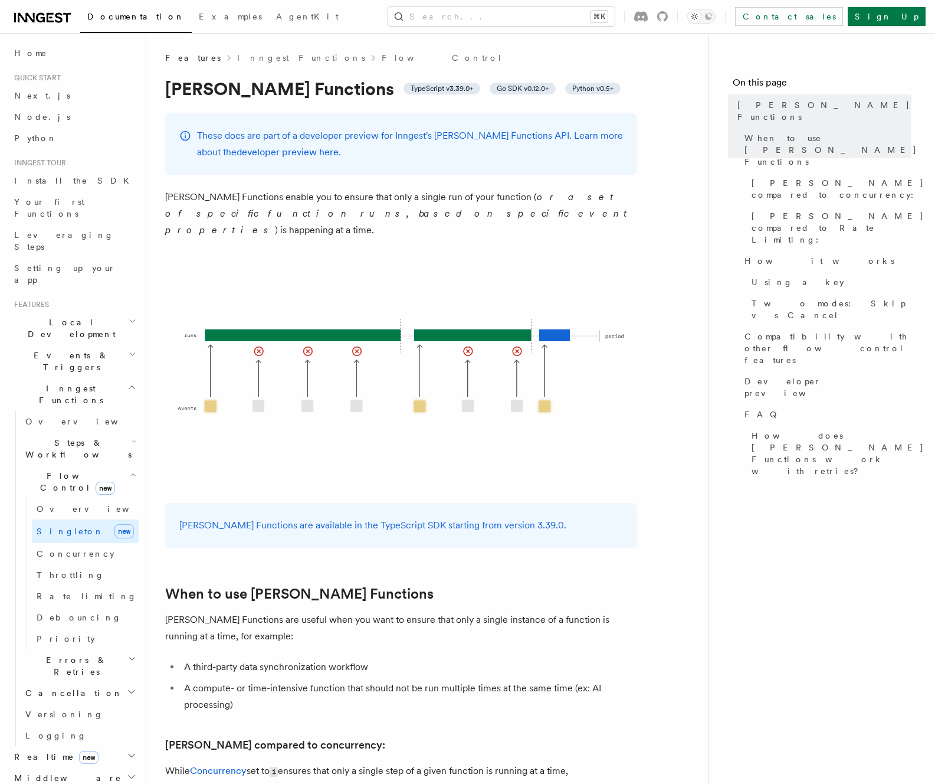
click at [614, 358] on img at bounding box center [401, 371] width 472 height 236
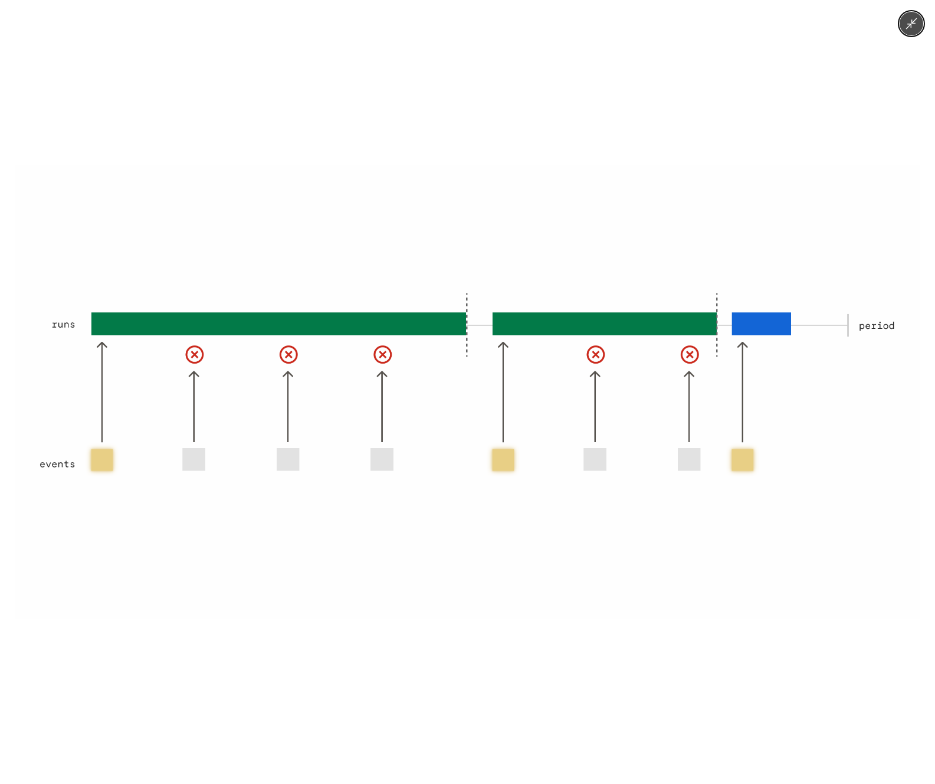
click at [650, 597] on img at bounding box center [467, 391] width 905 height 453
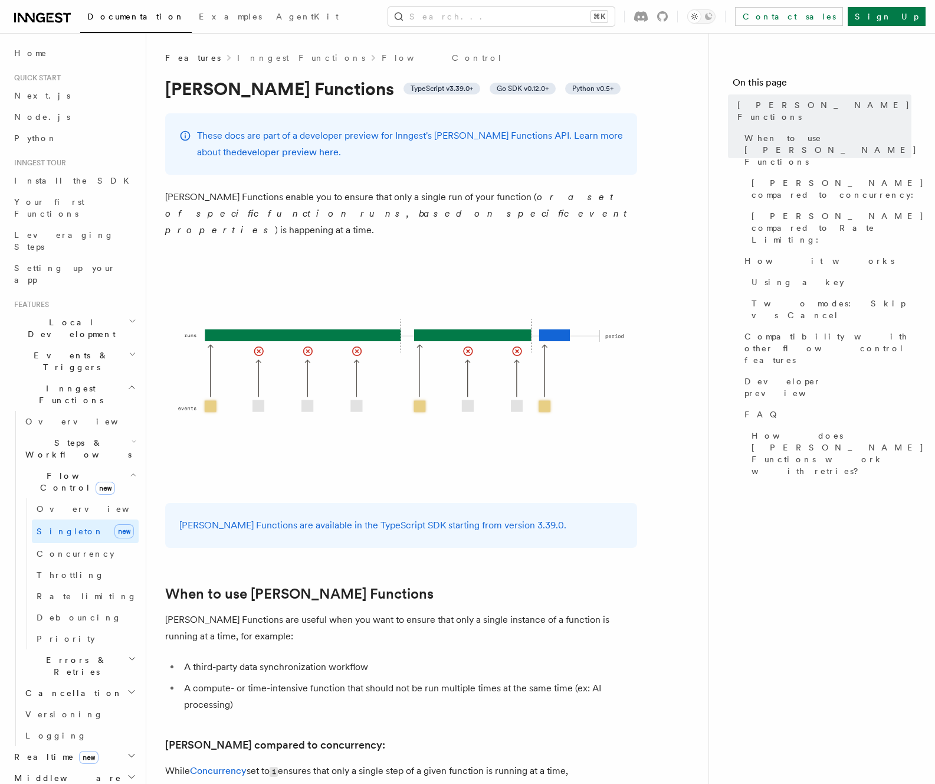
click at [799, 603] on nav "On this page [PERSON_NAME] Functions When to use [PERSON_NAME] Functions [PERSO…" at bounding box center [822, 408] width 227 height 751
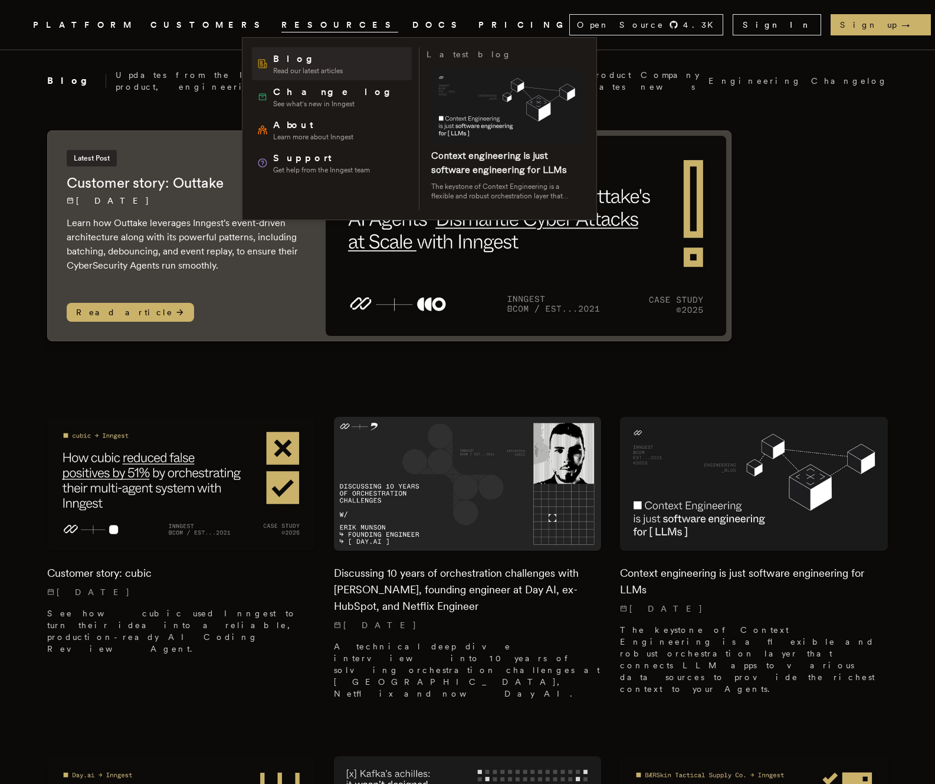
click at [292, 61] on span "Blog" at bounding box center [308, 59] width 70 height 14
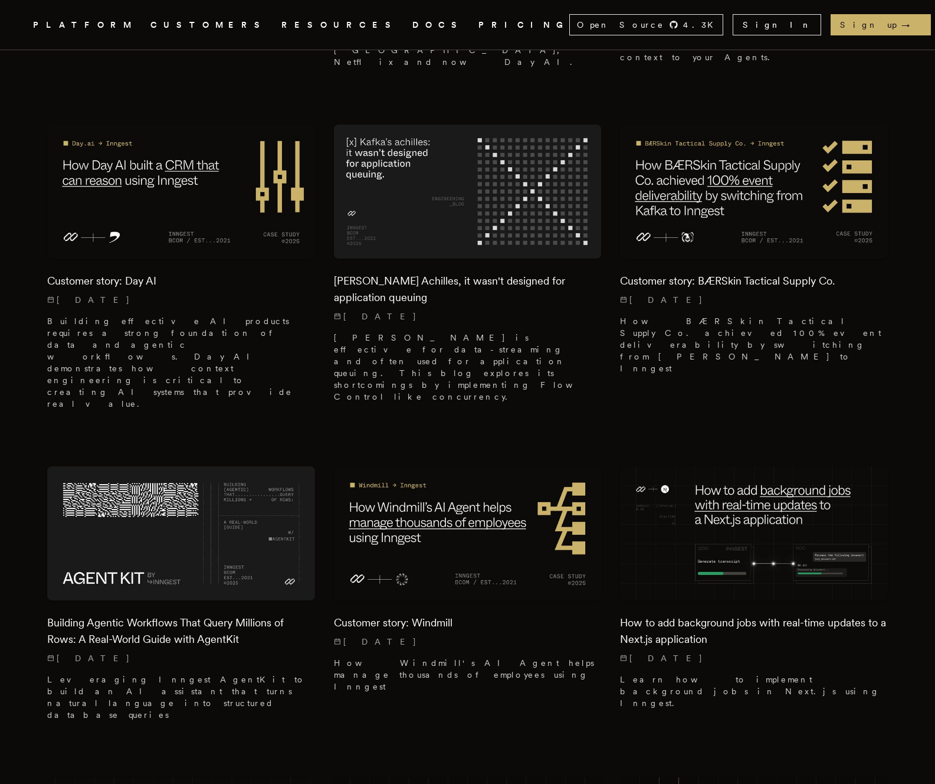
scroll to position [633, 0]
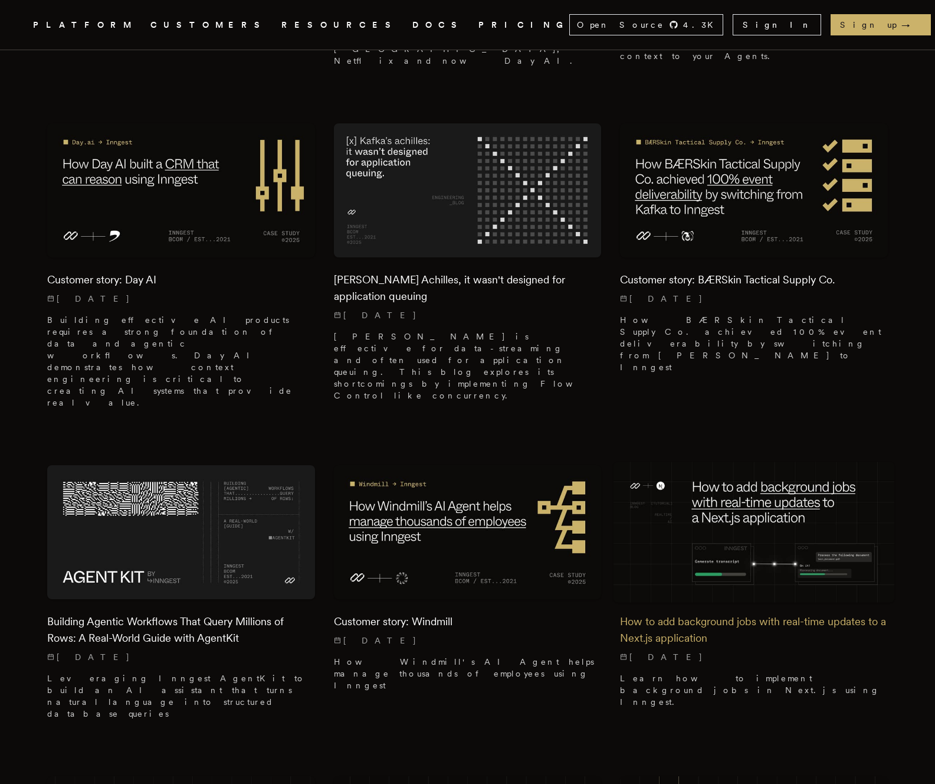
click at [719, 461] on img at bounding box center [754, 531] width 281 height 140
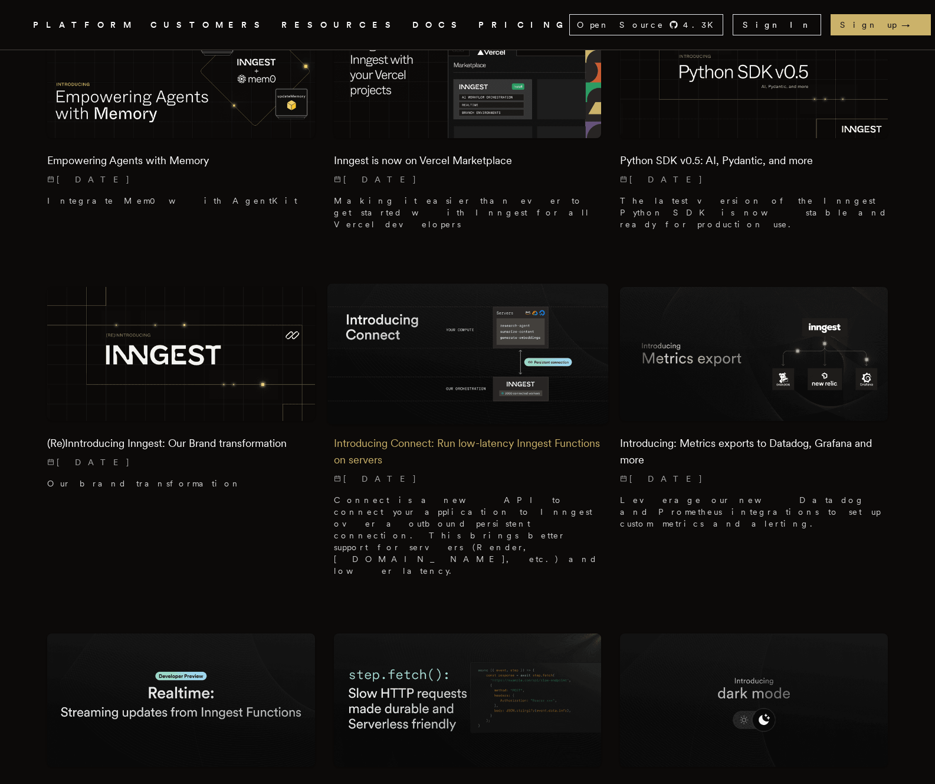
scroll to position [1401, 0]
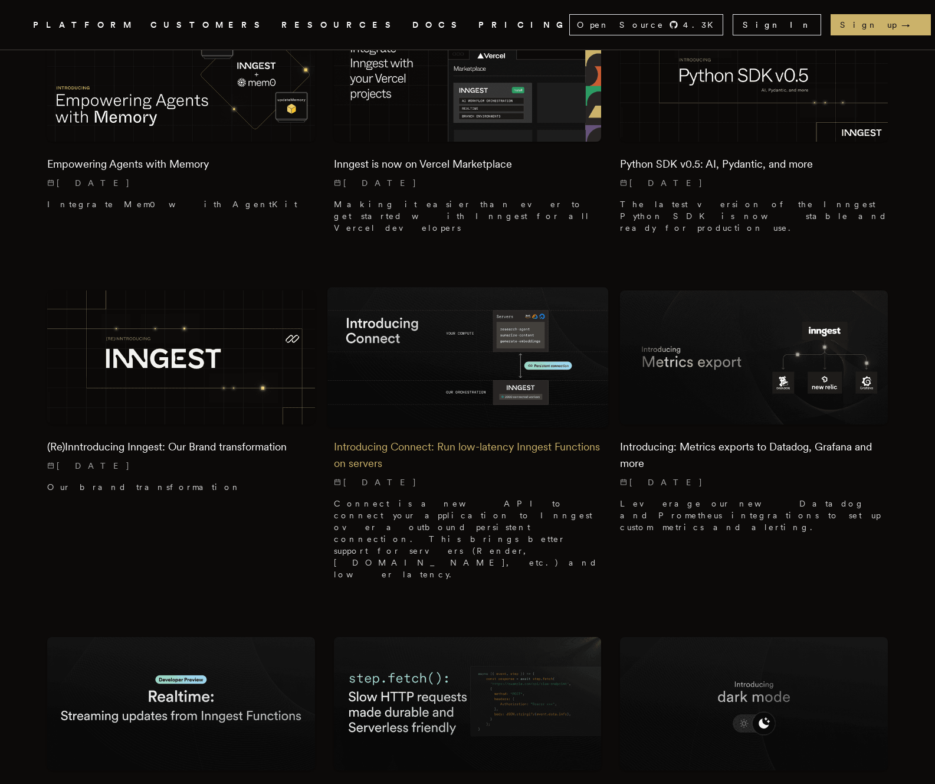
click at [500, 287] on img at bounding box center [467, 357] width 281 height 140
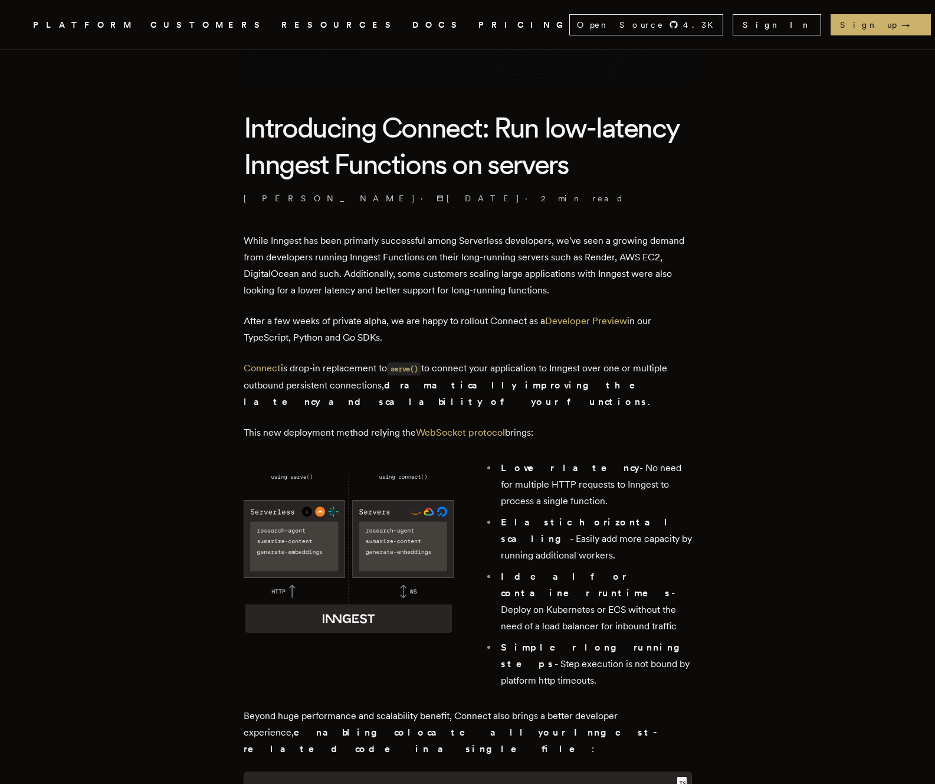
scroll to position [252, 0]
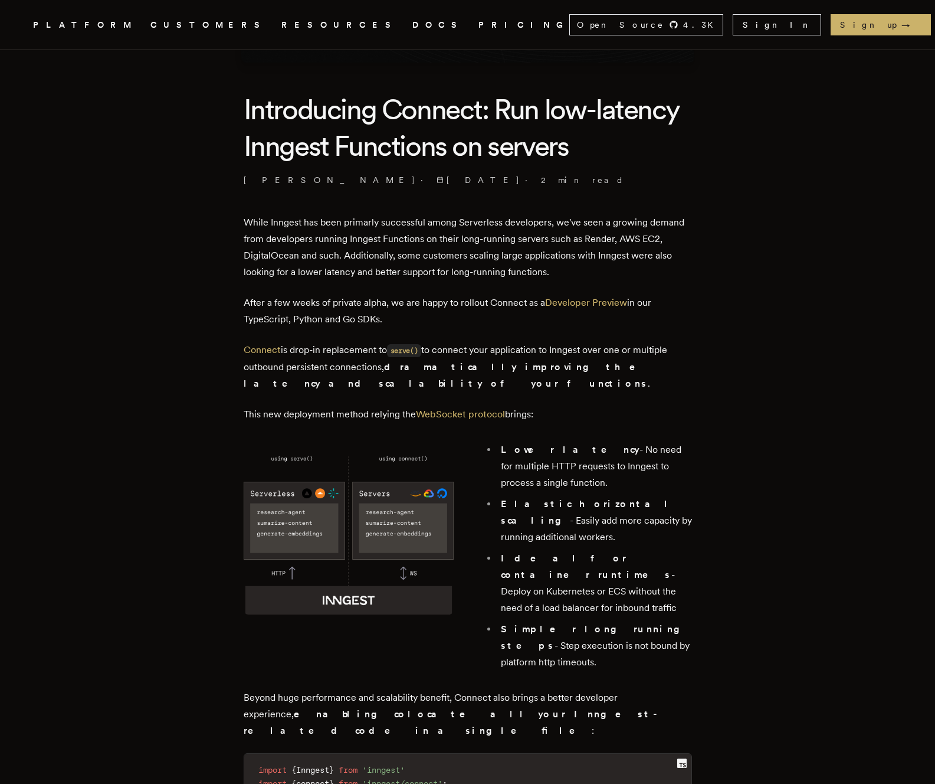
click at [663, 305] on p "After a few weeks of private alpha, we are happy to rollout Connect as a Develo…" at bounding box center [468, 310] width 448 height 33
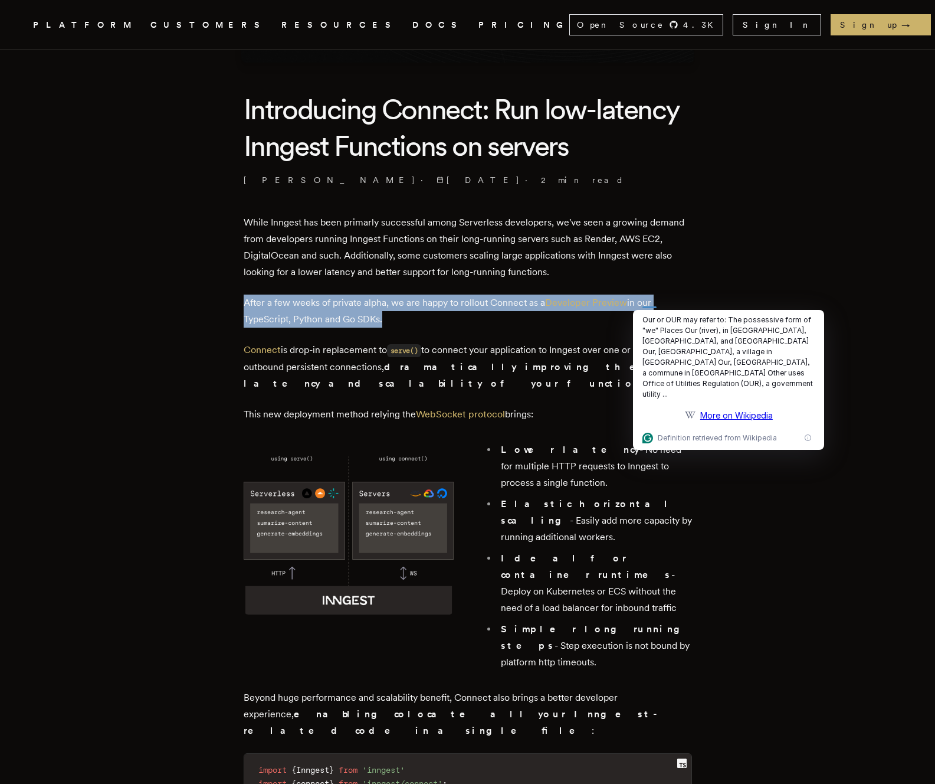
click at [588, 274] on p "While Inngest has been primarly successful among Serverless developers, we've s…" at bounding box center [468, 247] width 448 height 66
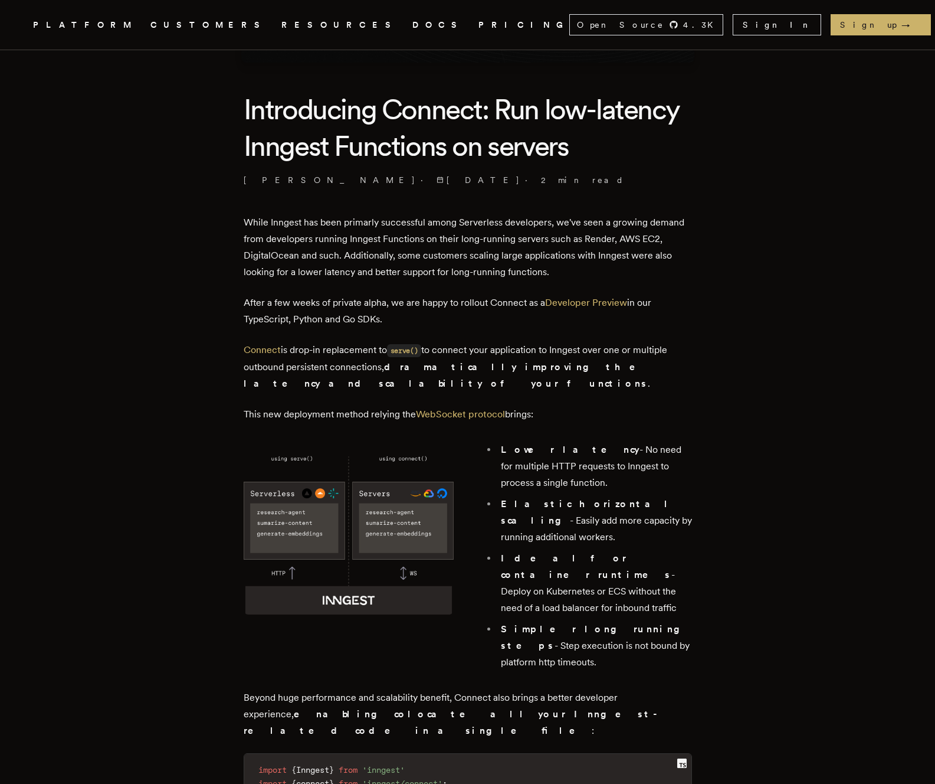
click at [588, 274] on p "While Inngest has been primarly successful among Serverless developers, we've s…" at bounding box center [468, 247] width 448 height 66
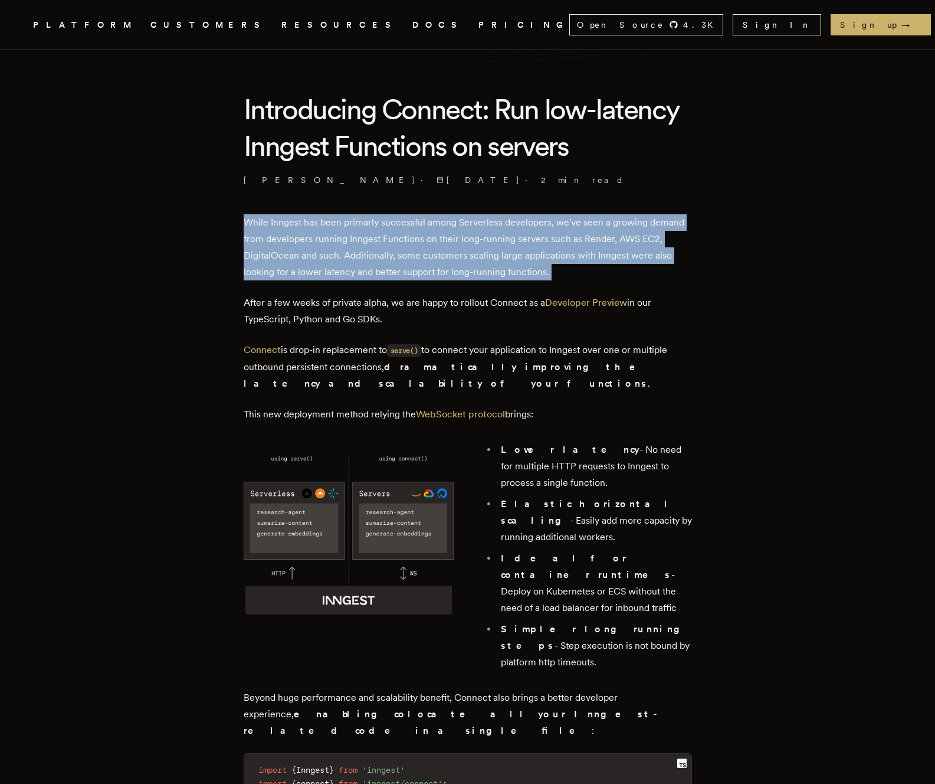
click at [624, 279] on p "While Inngest has been primarly successful among Serverless developers, we've s…" at bounding box center [468, 247] width 448 height 66
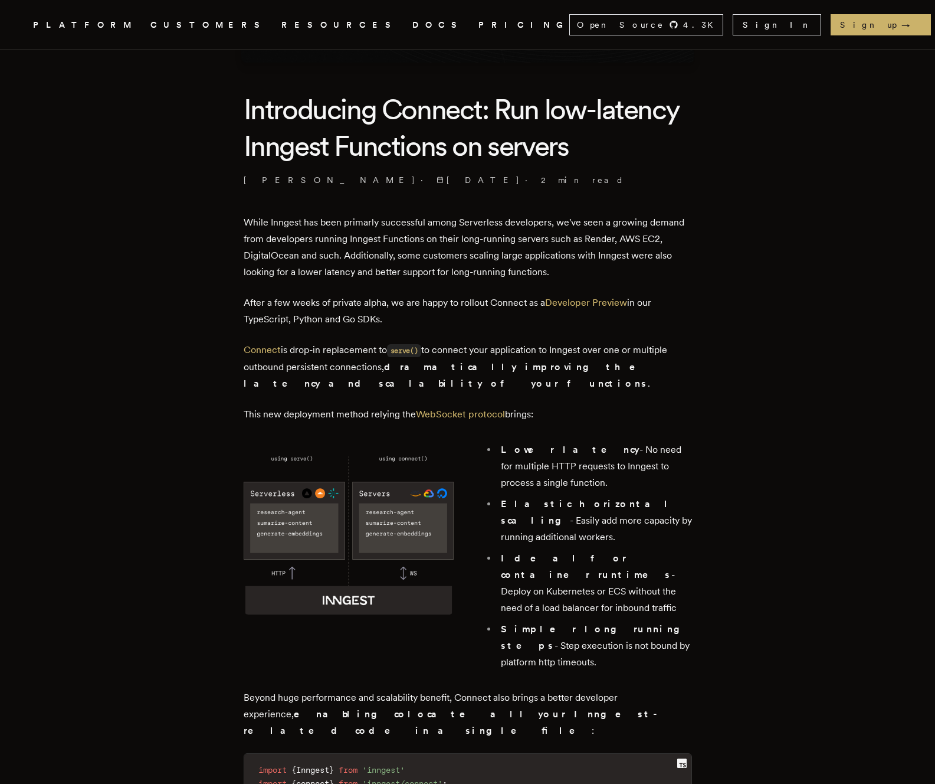
click at [624, 279] on p "While Inngest has been primarly successful among Serverless developers, we've s…" at bounding box center [468, 247] width 448 height 66
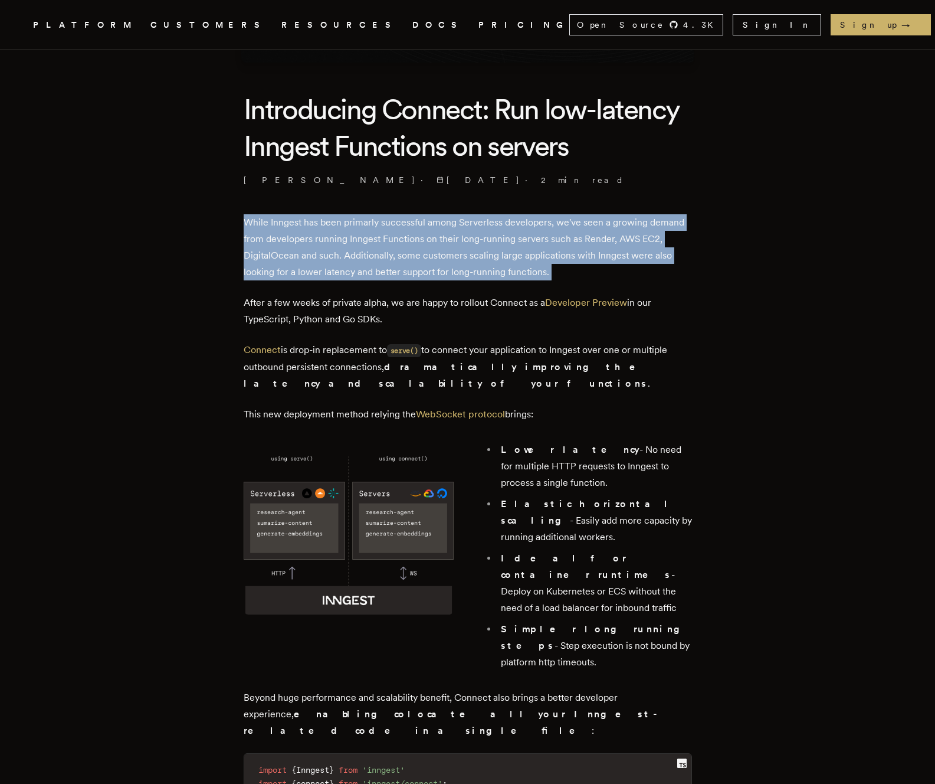
click at [646, 279] on p "While Inngest has been primarly successful among Serverless developers, we've s…" at bounding box center [468, 247] width 448 height 66
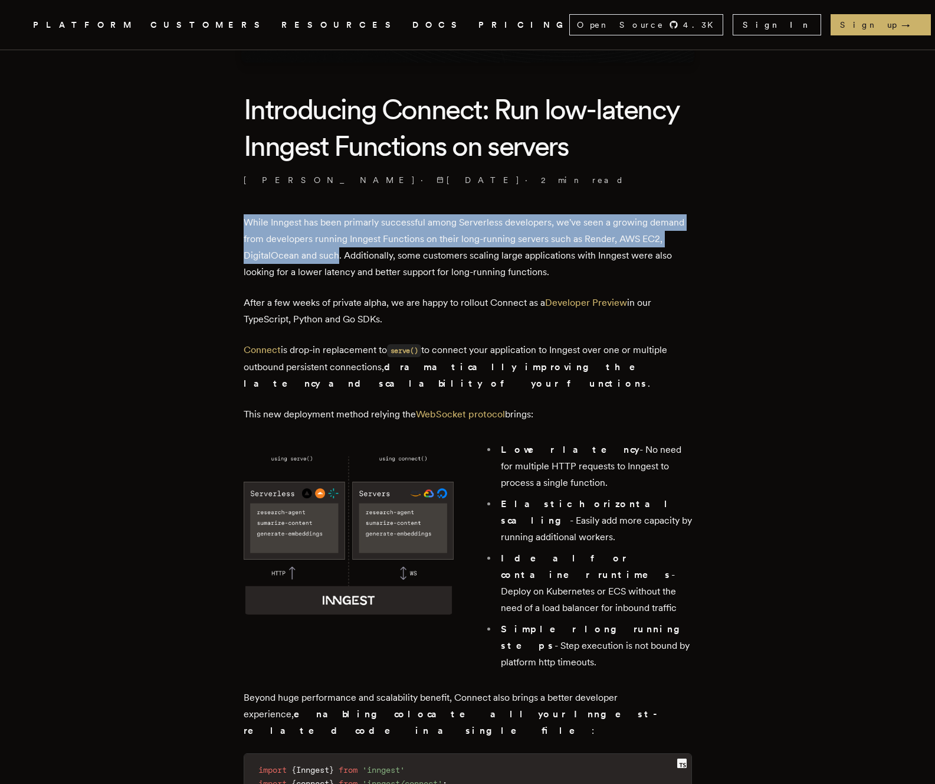
drag, startPoint x: 250, startPoint y: 223, endPoint x: 343, endPoint y: 256, distance: 98.7
click at [343, 256] on p "While Inngest has been primarly successful among Serverless developers, we've s…" at bounding box center [468, 247] width 448 height 66
copy p "While Inngest has been primarly successful among Serverless developers, we've s…"
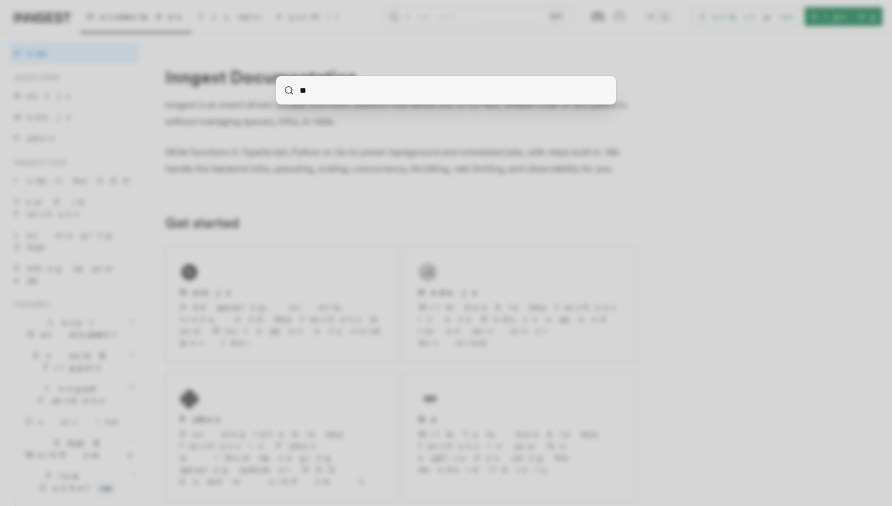
type input "***"
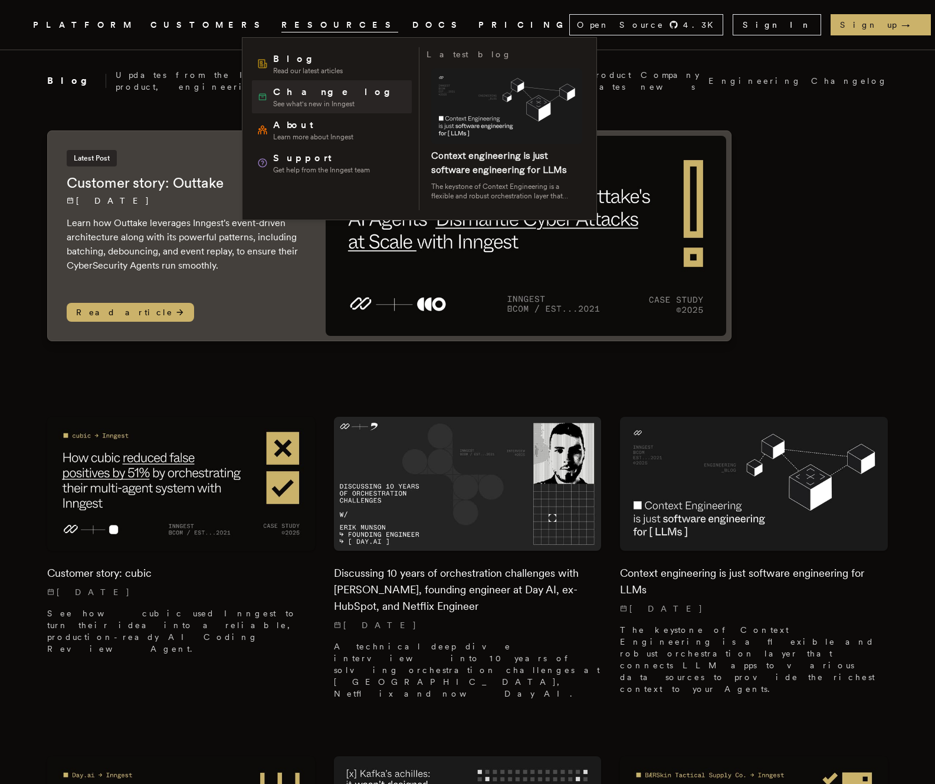
click at [294, 101] on span "See what's new in Inngest" at bounding box center [336, 103] width 126 height 9
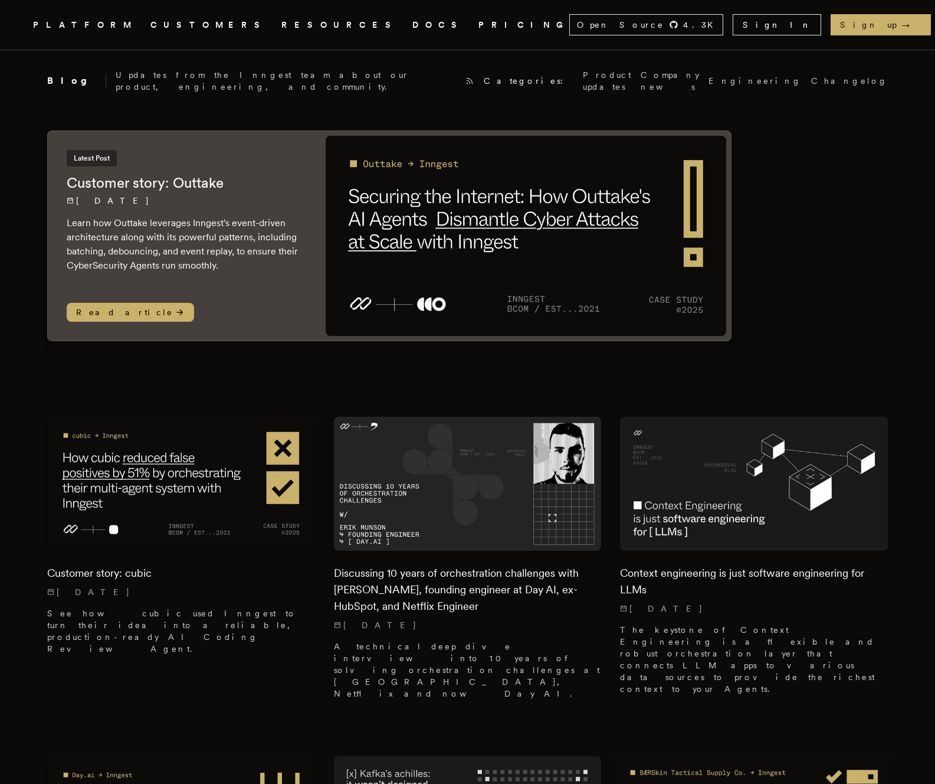
scroll to position [852, 0]
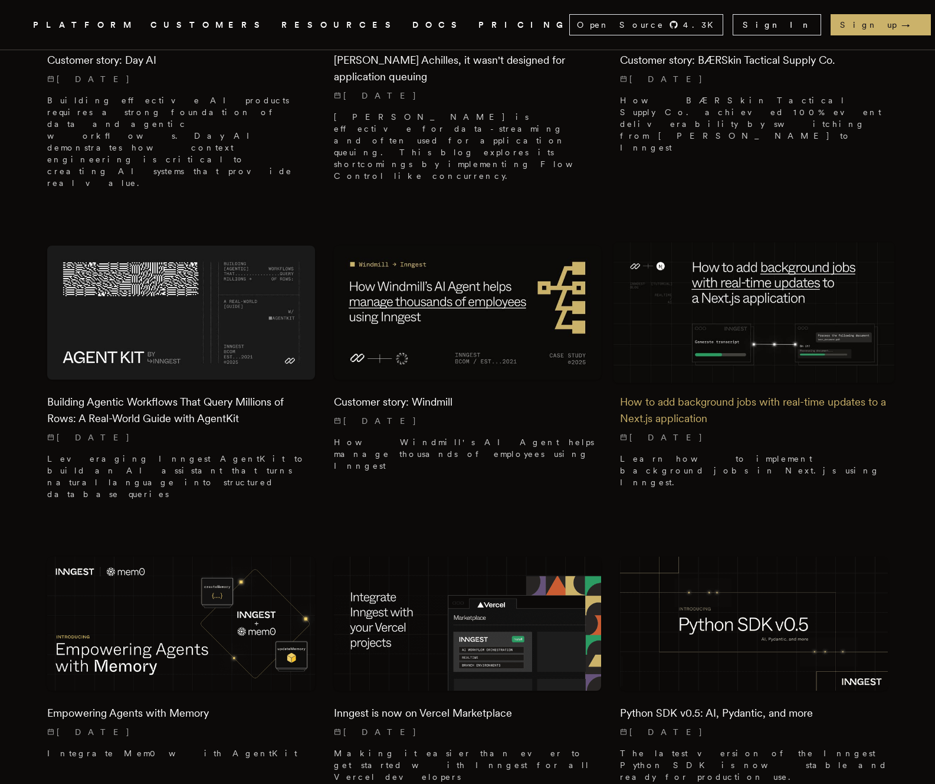
click at [757, 264] on img at bounding box center [754, 312] width 281 height 140
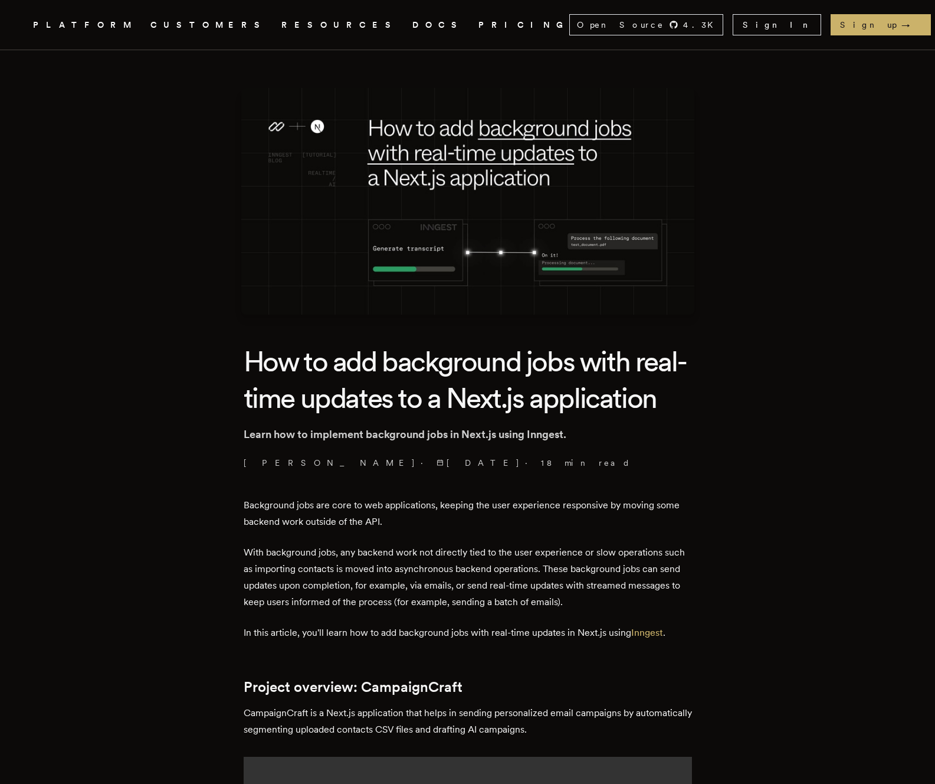
click at [539, 530] on p "Background jobs are core to web applications, keeping the user experience respo…" at bounding box center [468, 513] width 448 height 33
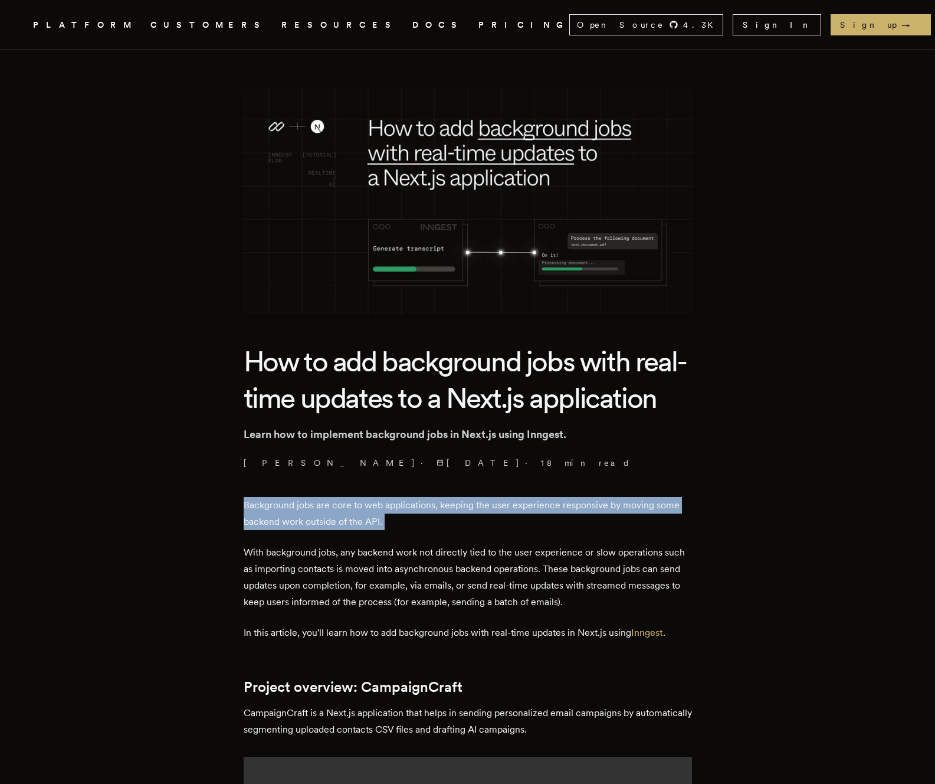
click at [539, 530] on p "Background jobs are core to web applications, keeping the user experience respo…" at bounding box center [468, 513] width 448 height 33
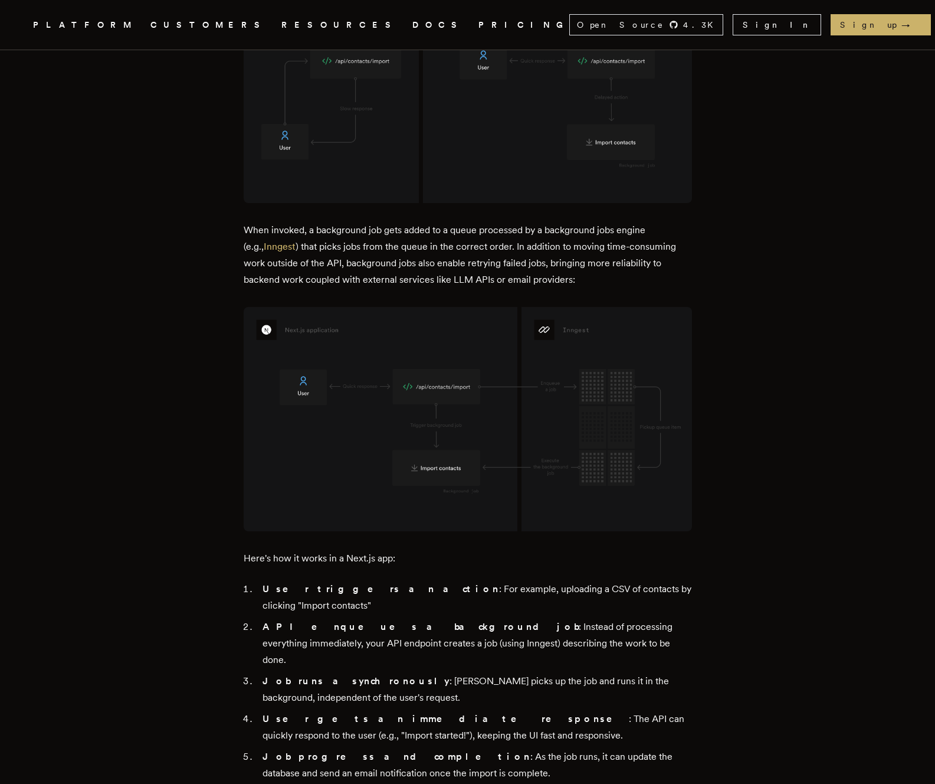
scroll to position [1509, 0]
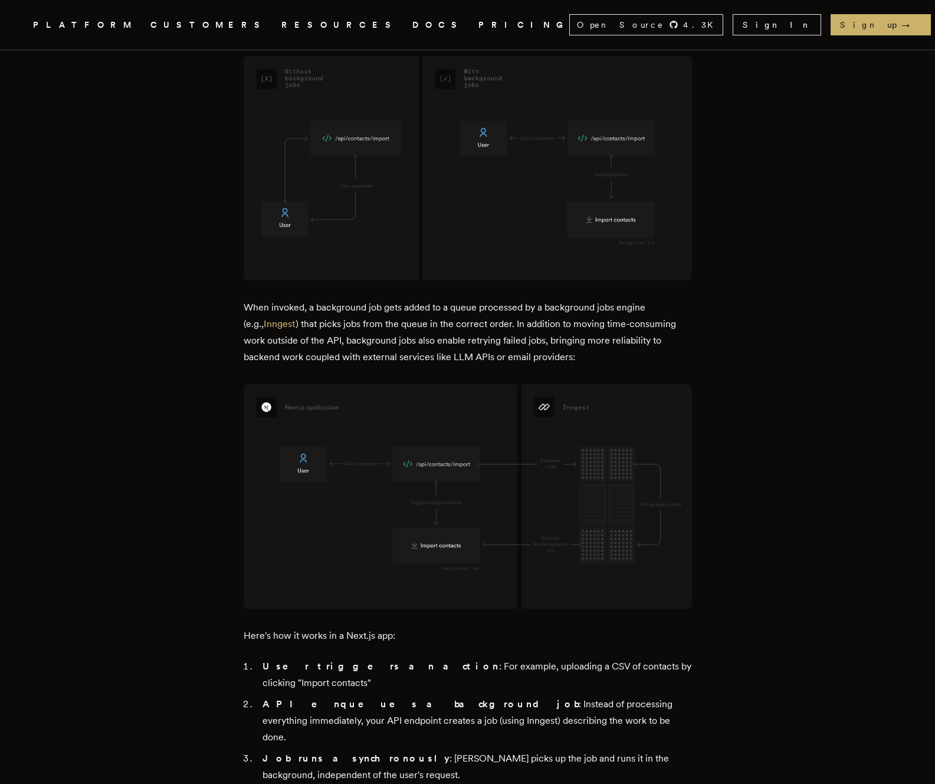
scroll to position [1154, 0]
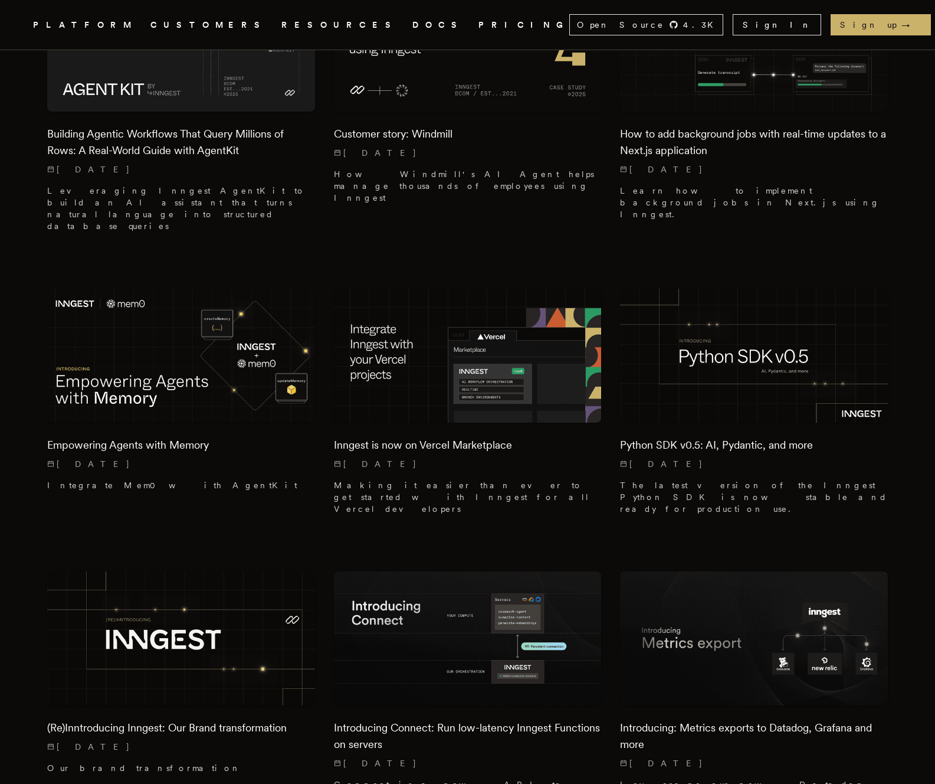
scroll to position [1122, 0]
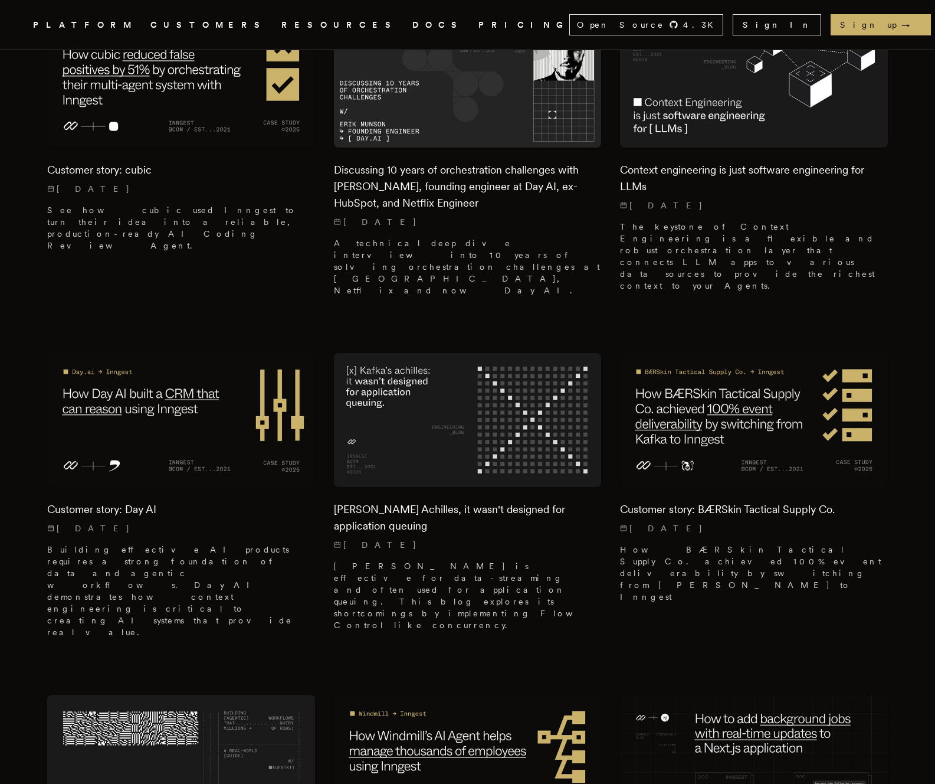
scroll to position [0, 0]
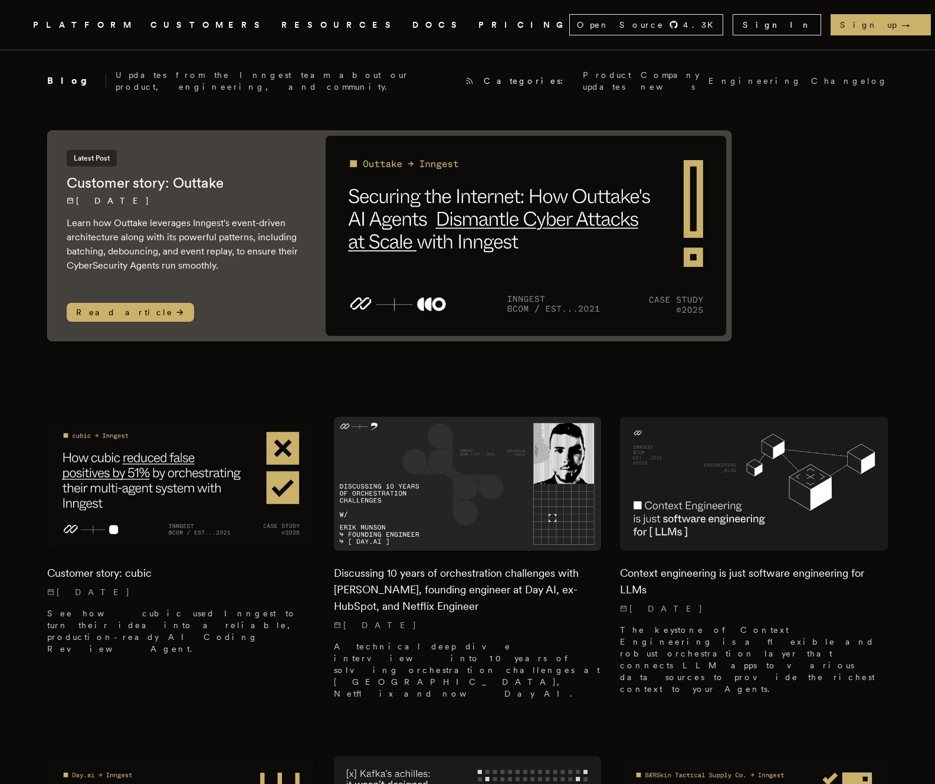
click at [22, 34] on link "Inngest .cls-1 { fill: #FAFAF9; }" at bounding box center [18, 24] width 7 height 21
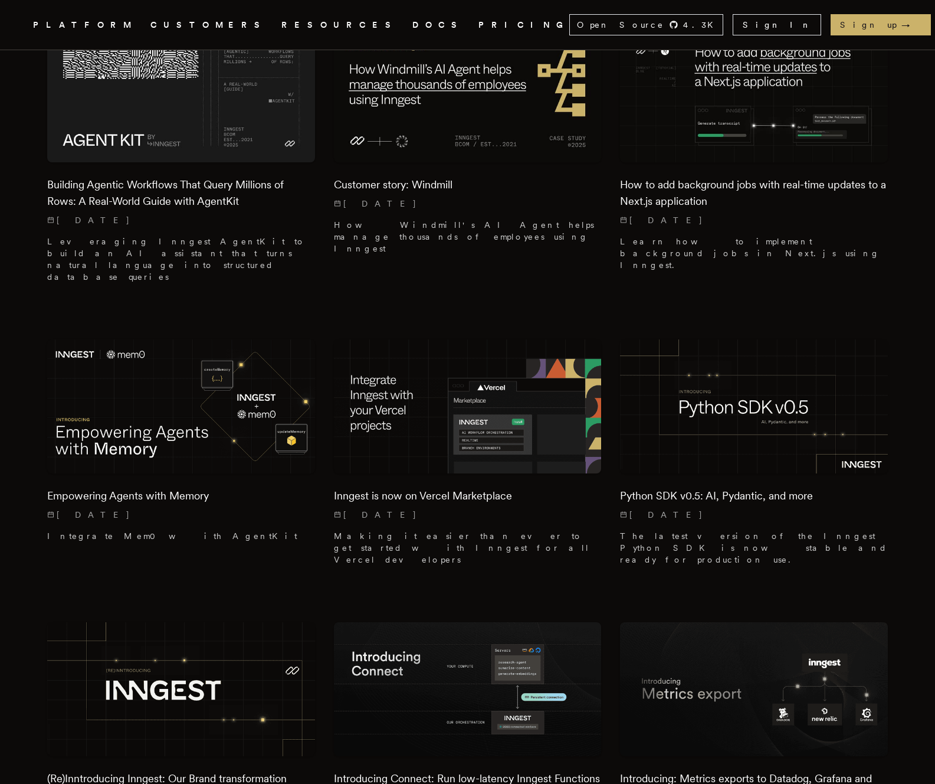
scroll to position [1076, 0]
